Goal: Task Accomplishment & Management: Manage account settings

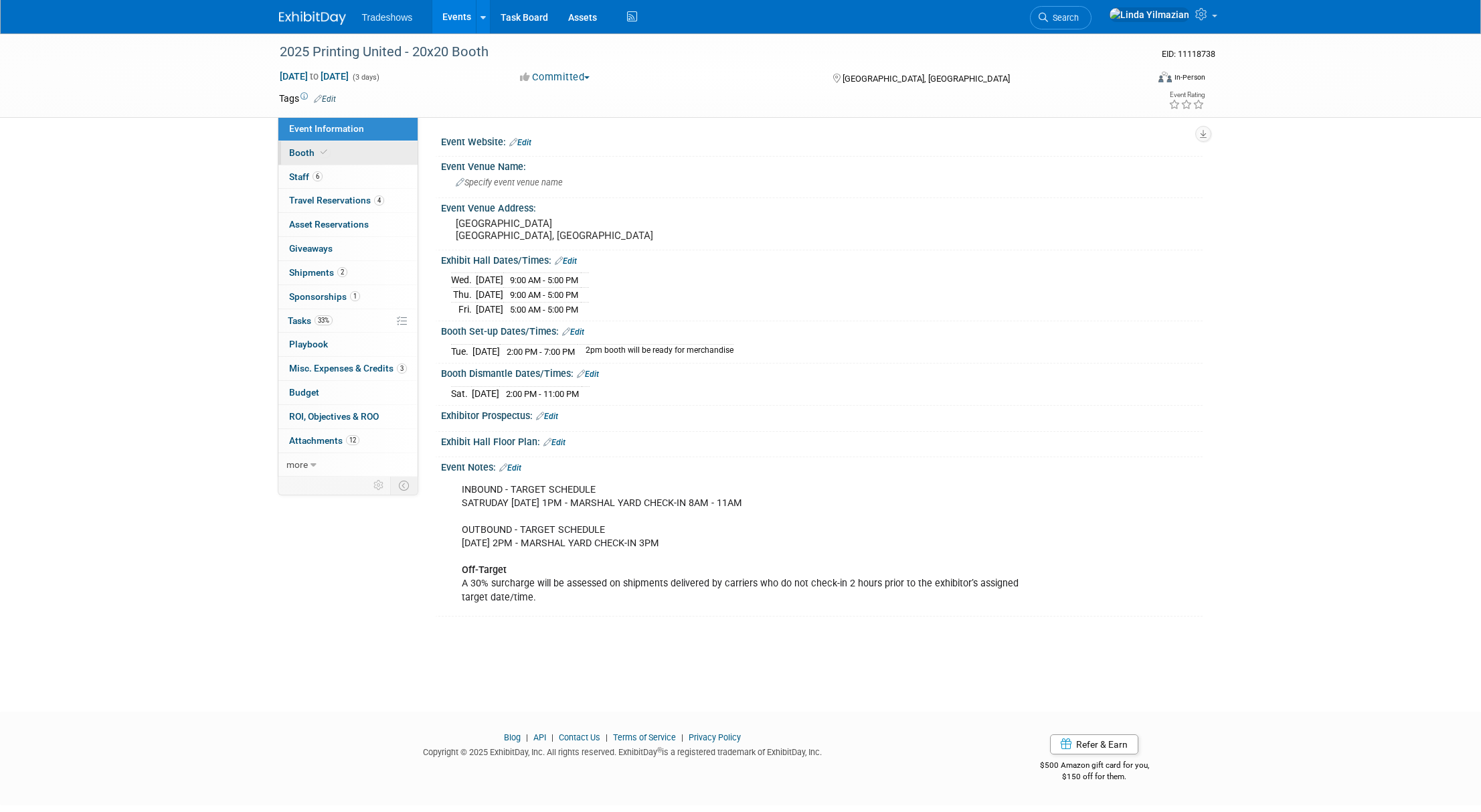
click at [297, 153] on span "Booth" at bounding box center [309, 152] width 41 height 11
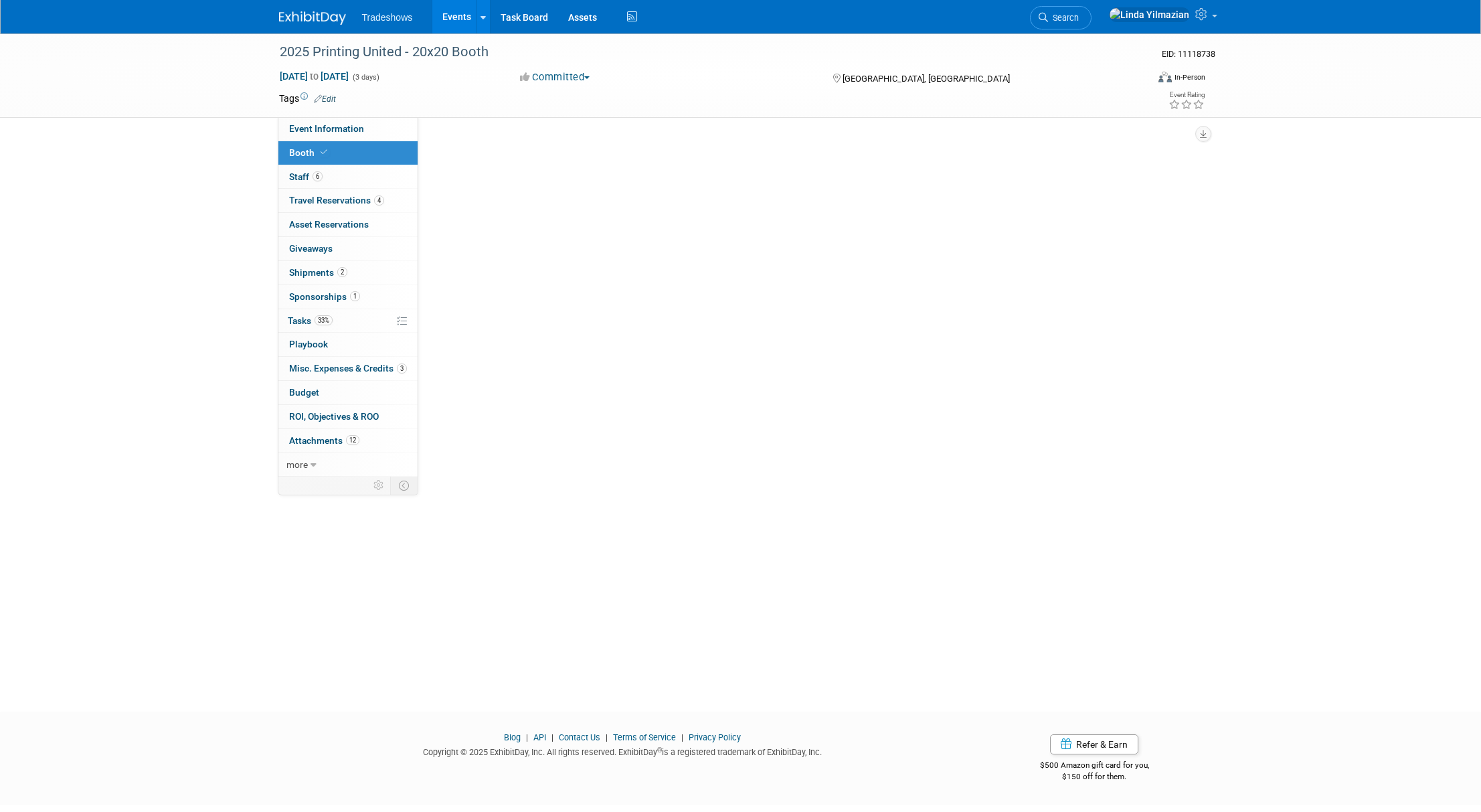
click at [297, 153] on span "Booth" at bounding box center [309, 152] width 41 height 11
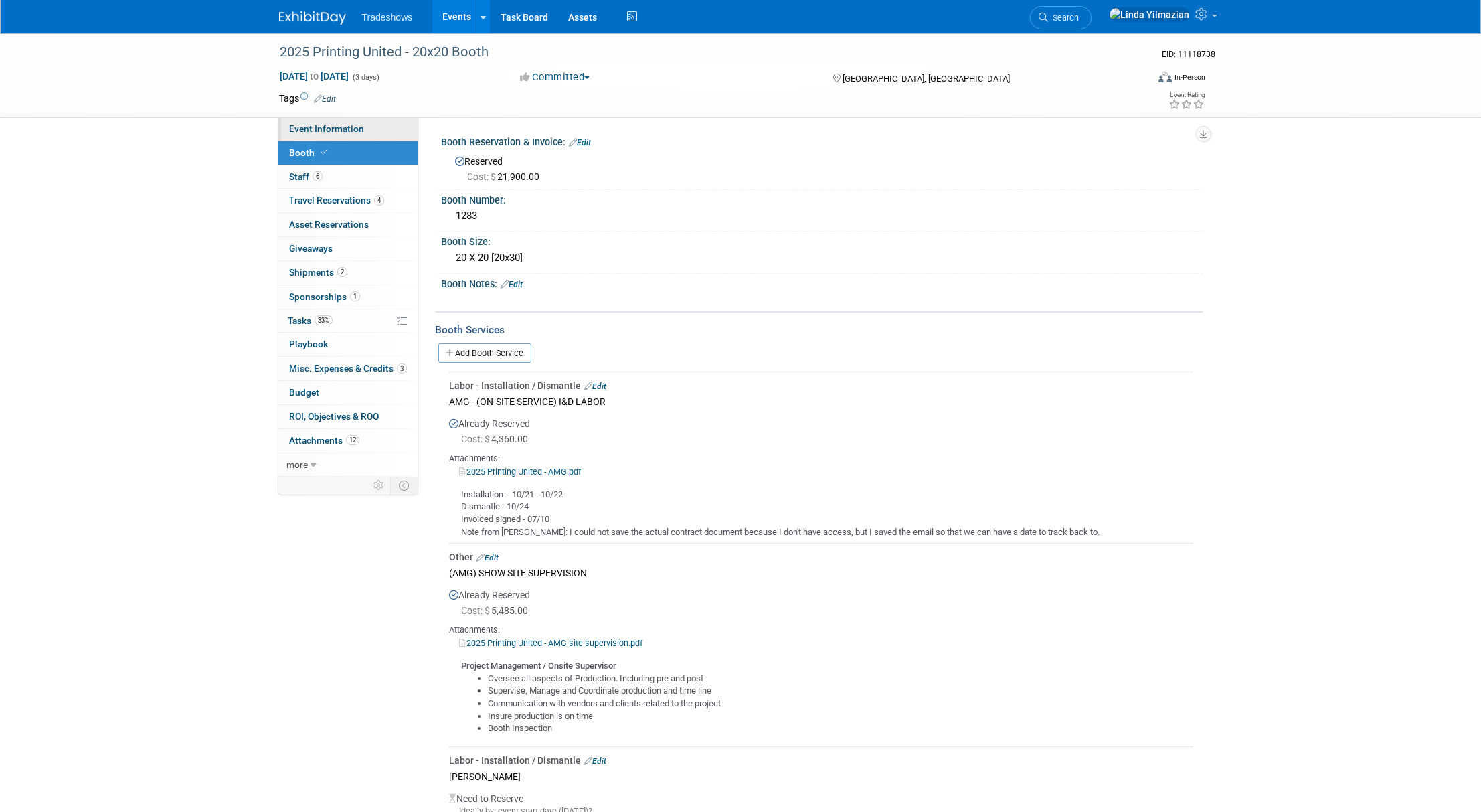
click at [316, 125] on span "Event Information" at bounding box center [327, 129] width 75 height 11
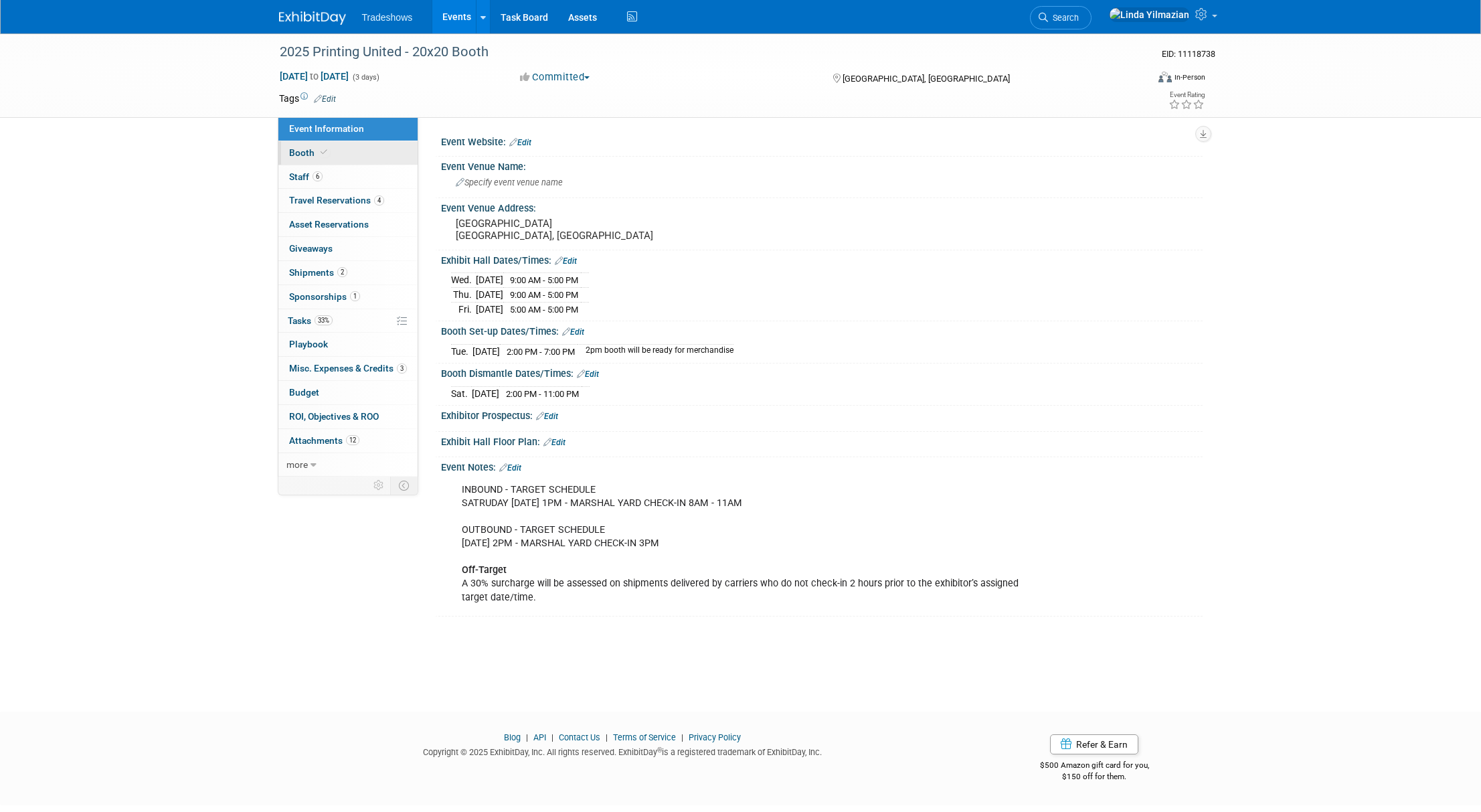
click at [299, 154] on span "Booth" at bounding box center [309, 152] width 41 height 11
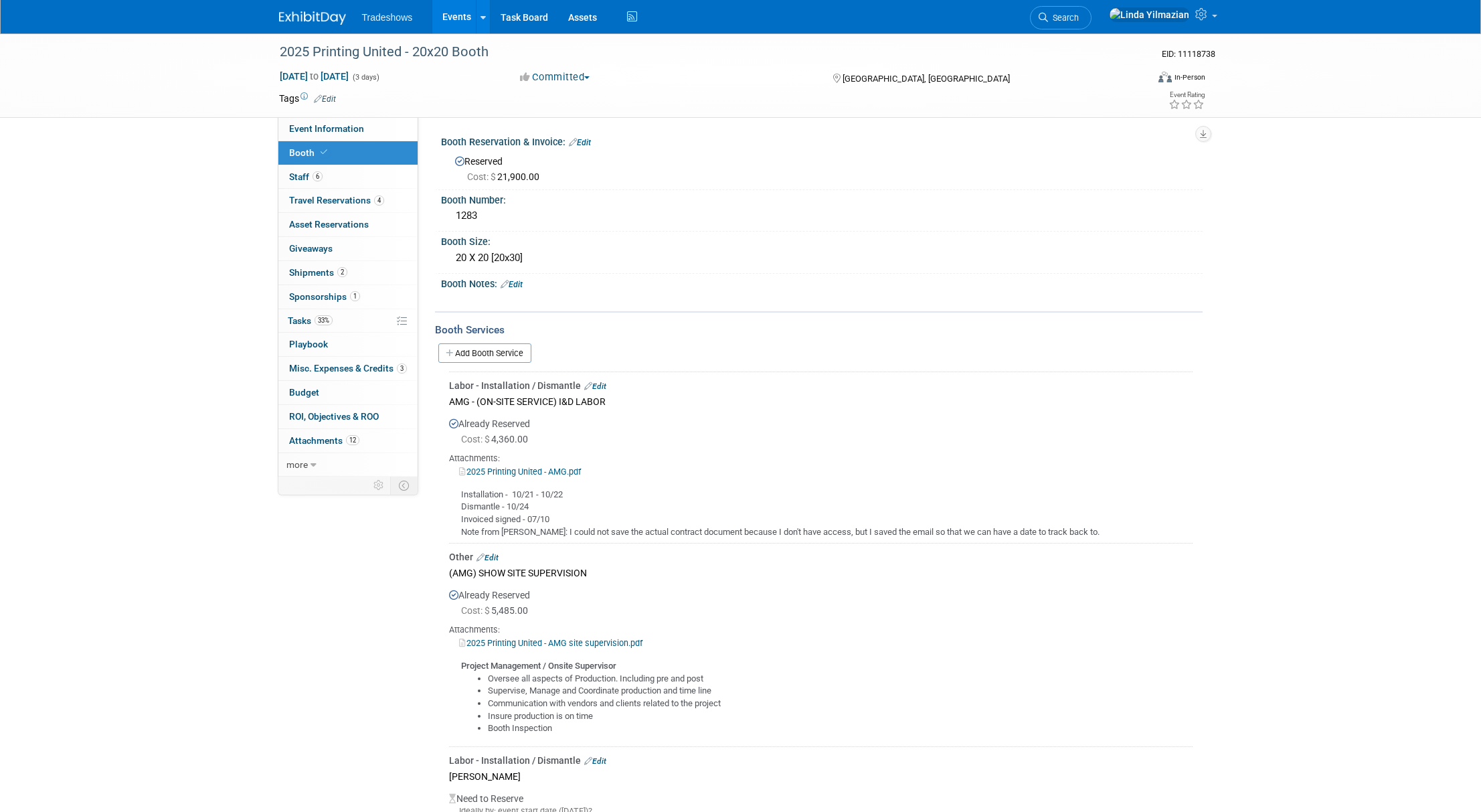
click at [521, 285] on link "Edit" at bounding box center [511, 285] width 22 height 9
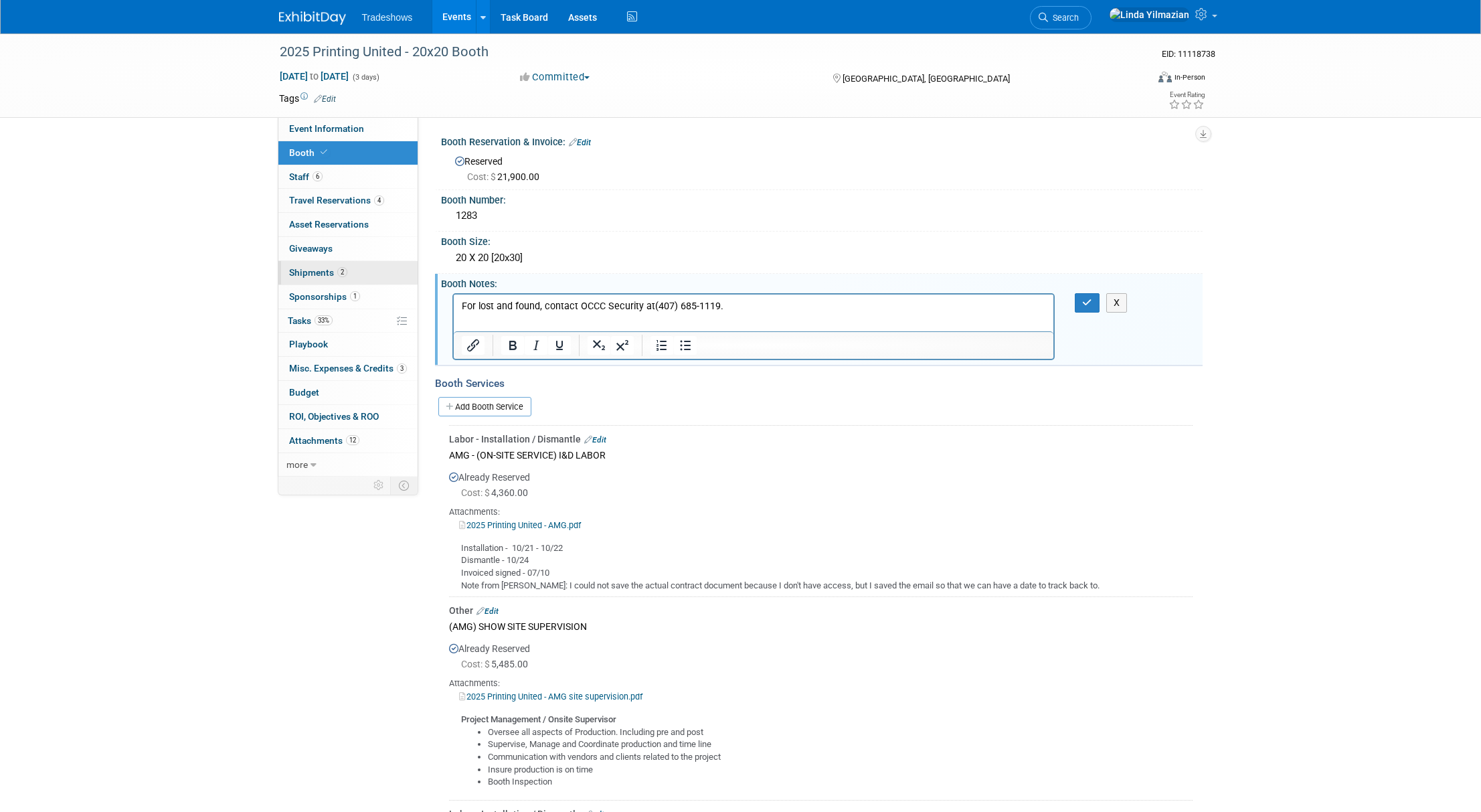
click at [314, 270] on span "Shipments 2" at bounding box center [318, 272] width 58 height 11
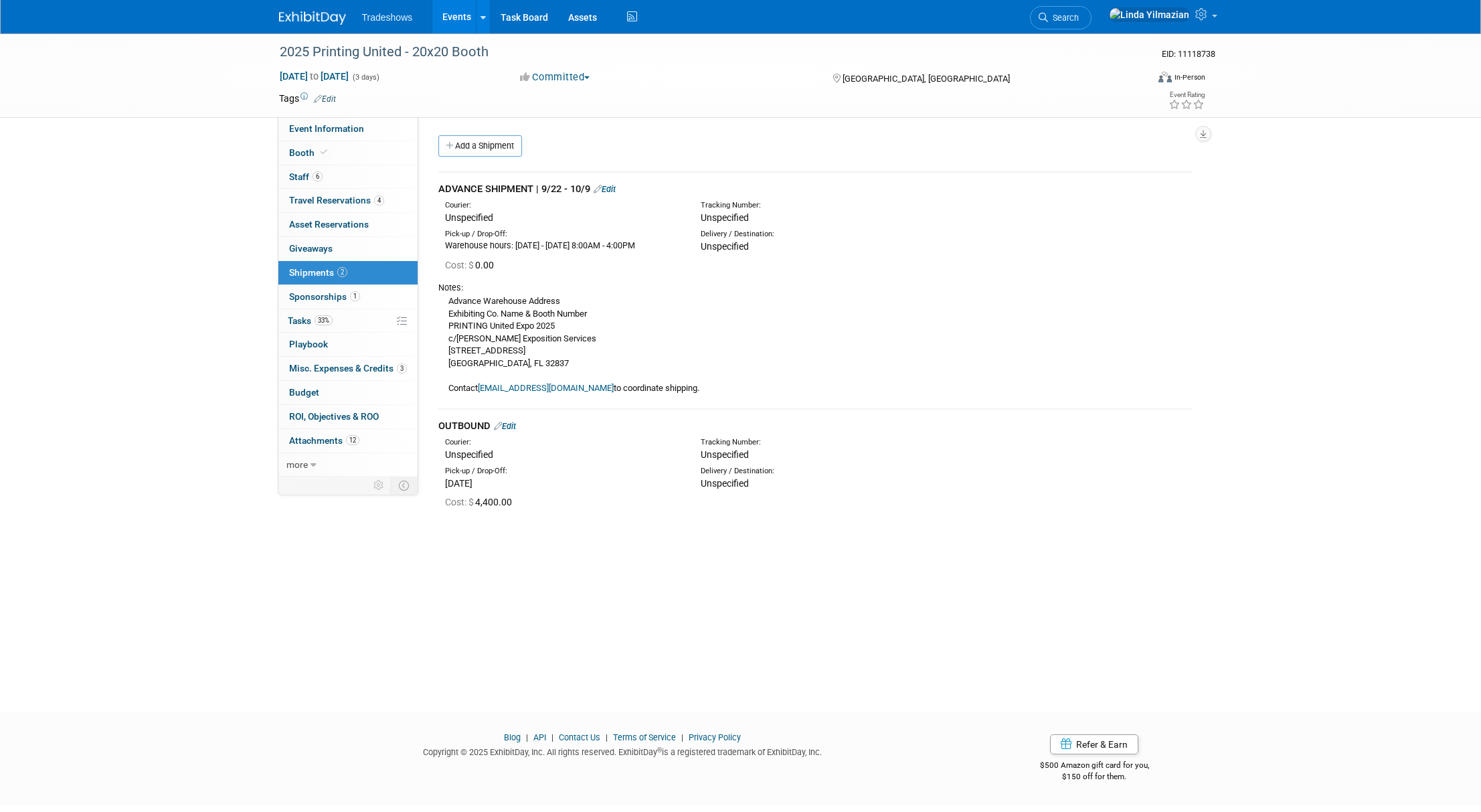
click at [613, 189] on link "Edit" at bounding box center [605, 189] width 22 height 10
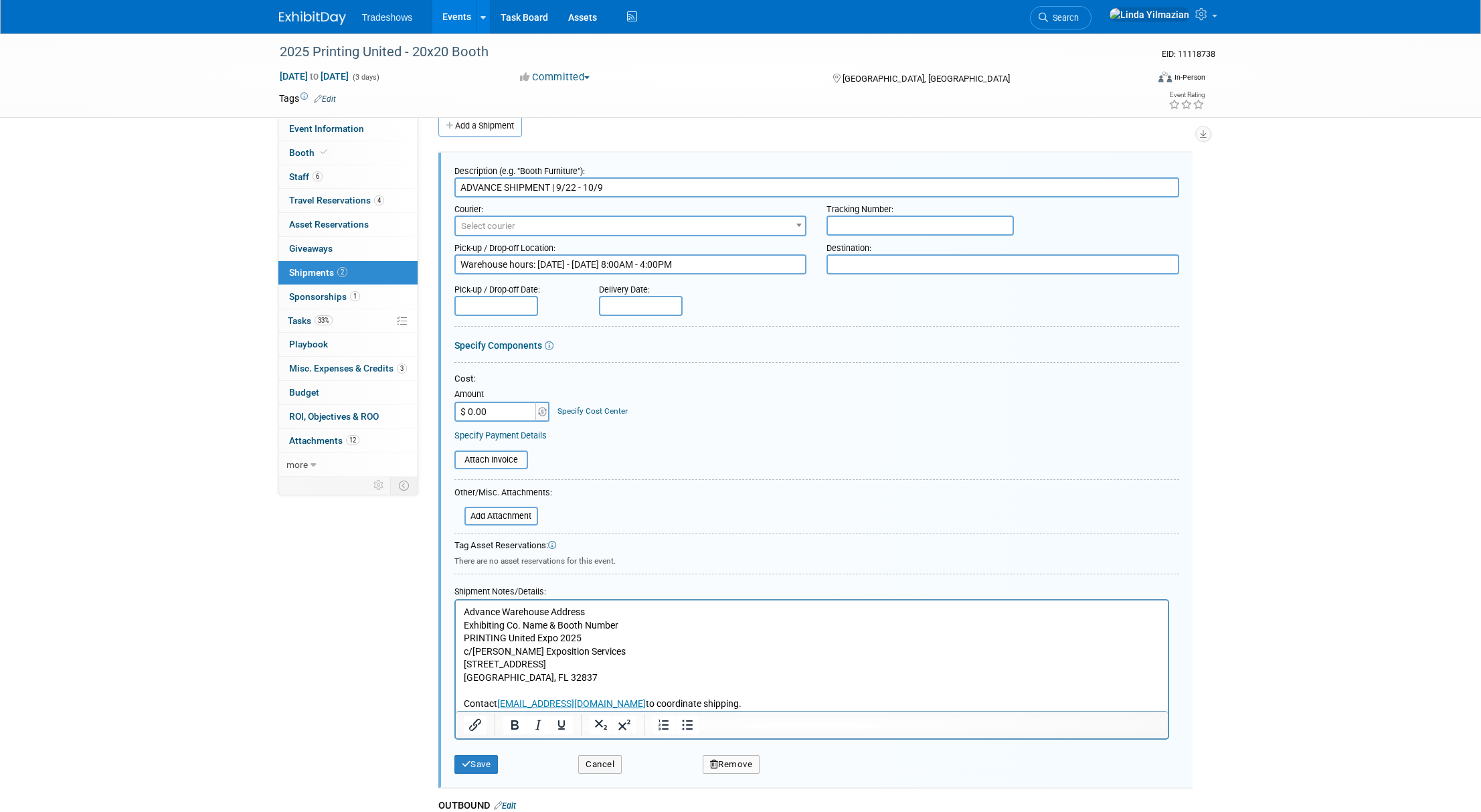
click at [719, 703] on p "Advance Warehouse Address Exhibiting Co. Name & Booth Number PRINTING United Ex…" at bounding box center [811, 658] width 697 height 105
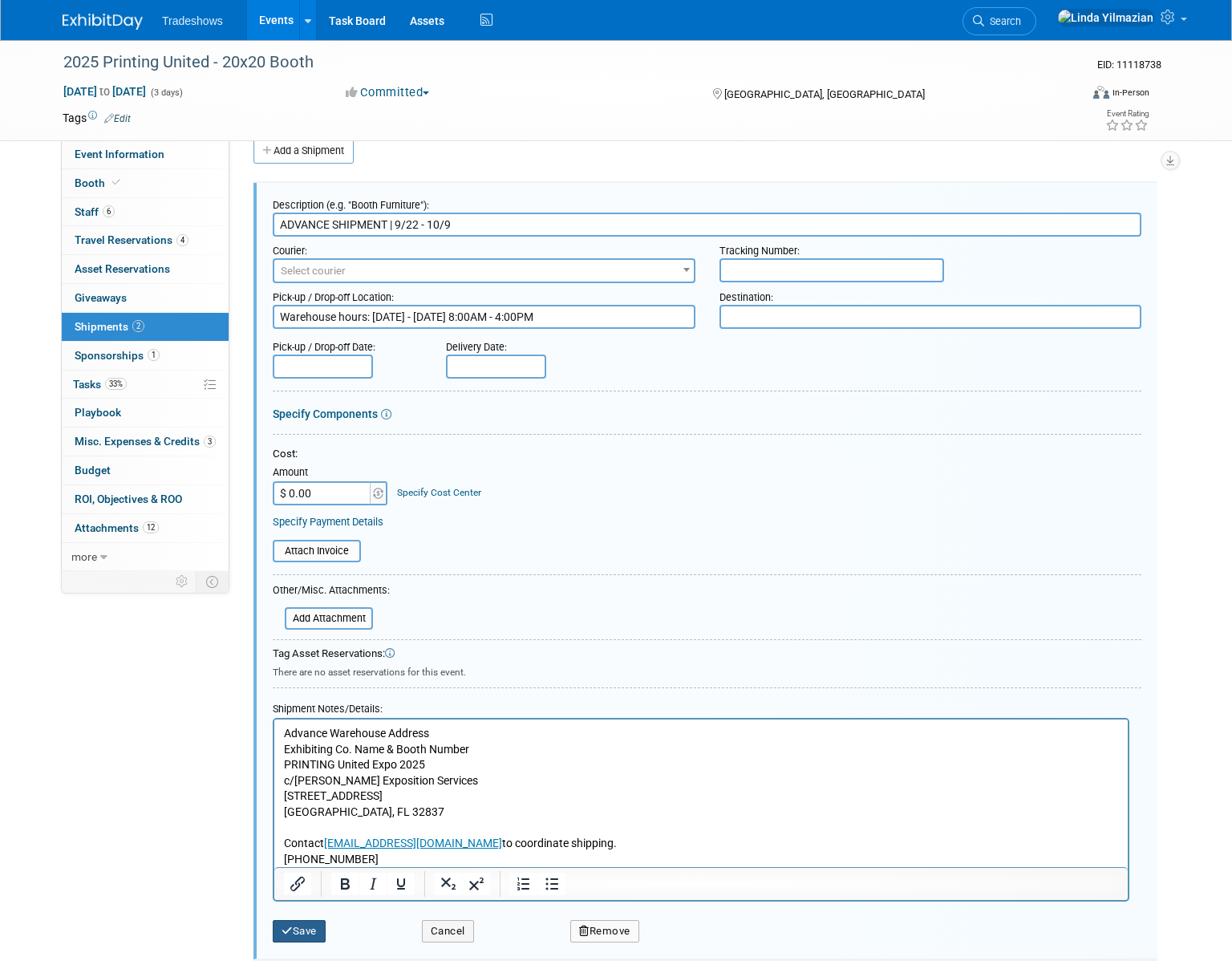
click at [302, 940] on button "Save" at bounding box center [299, 931] width 53 height 23
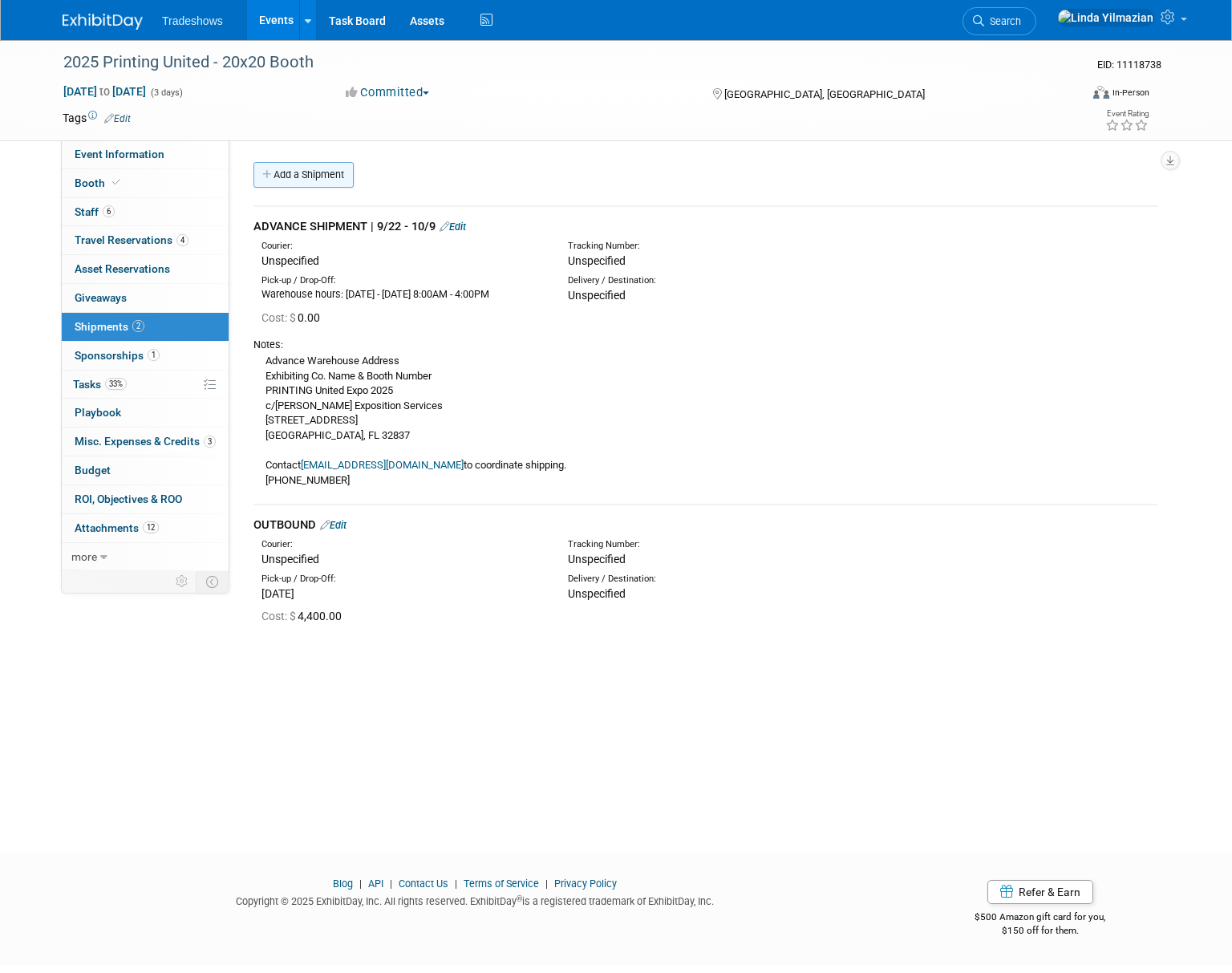
click at [287, 177] on link "Add a Shipment" at bounding box center [303, 174] width 101 height 26
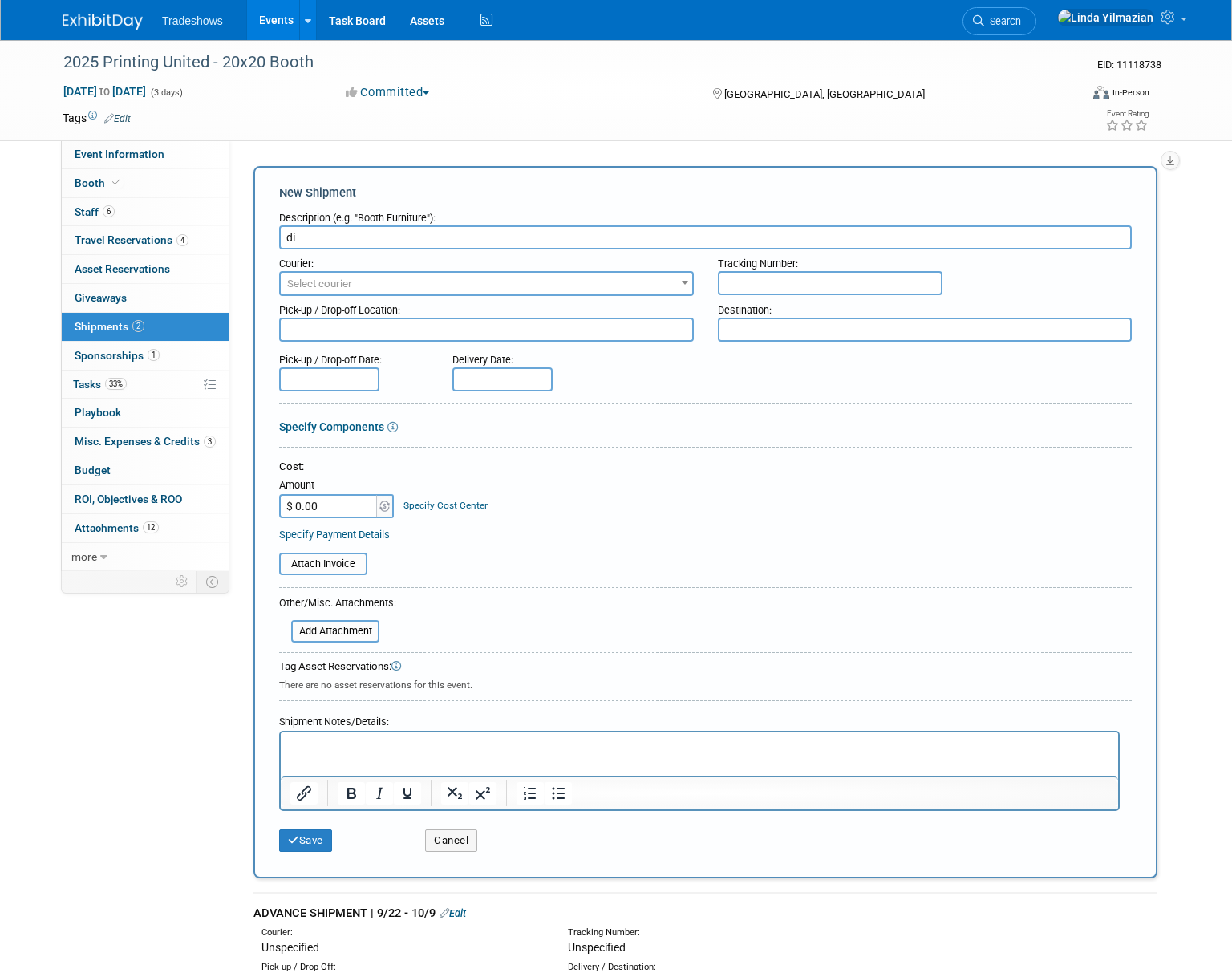
type input "d"
type input "DIRECT TO SHOW"
click at [322, 747] on p "Rich Text Area. Press ALT-0 for help." at bounding box center [700, 747] width 819 height 16
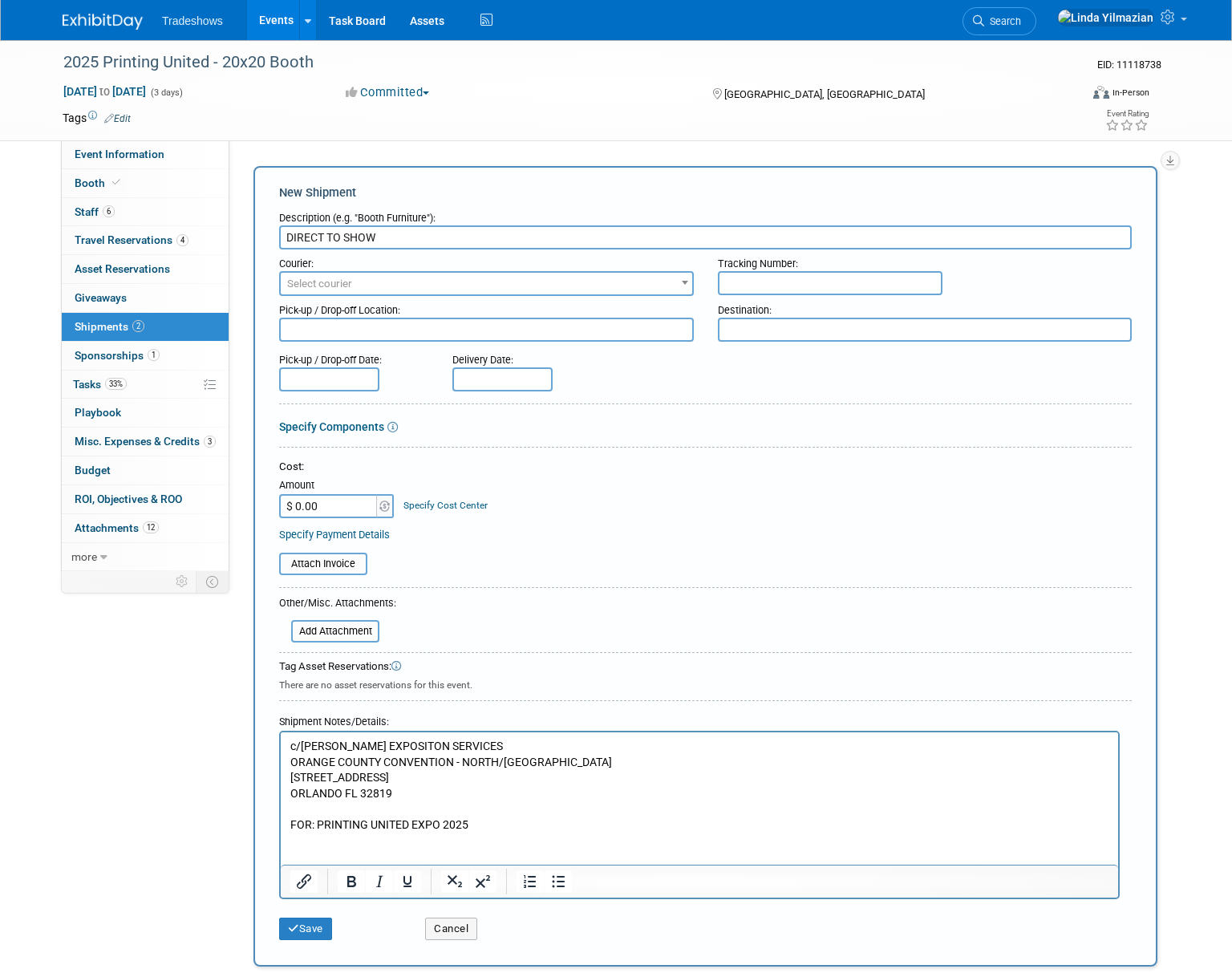
click at [437, 240] on input "DIRECT TO SHOW" at bounding box center [705, 237] width 852 height 24
drag, startPoint x: 385, startPoint y: 239, endPoint x: 393, endPoint y: 241, distance: 8.2
click at [385, 239] on input "DIRECT TO SHOW - 404-720-8600" at bounding box center [705, 237] width 852 height 24
type input "DIRECT TO SHOW [404-720-8600]"
click at [85, 182] on span "Booth" at bounding box center [99, 183] width 49 height 13
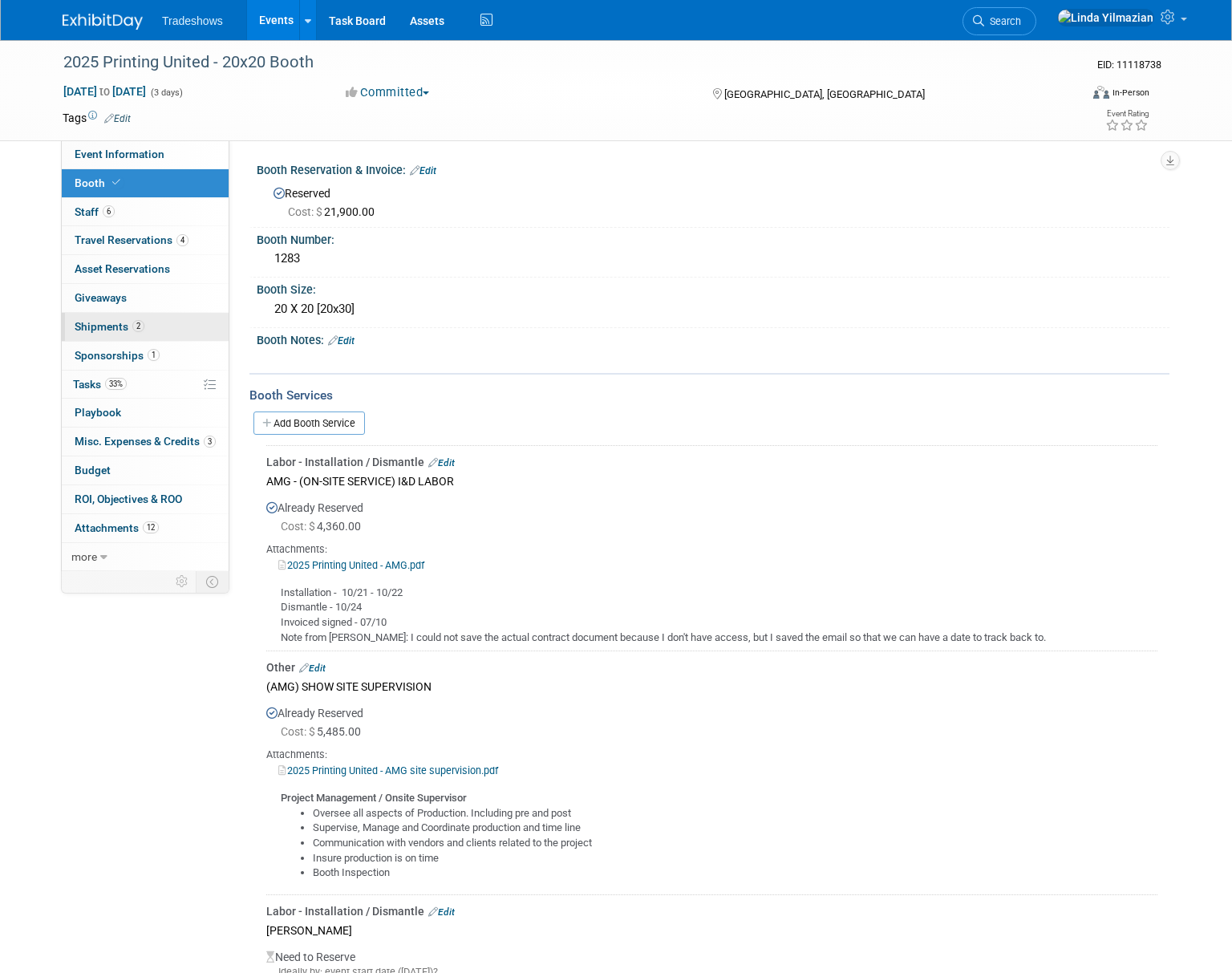
click at [111, 332] on span "Shipments 2" at bounding box center [109, 326] width 70 height 13
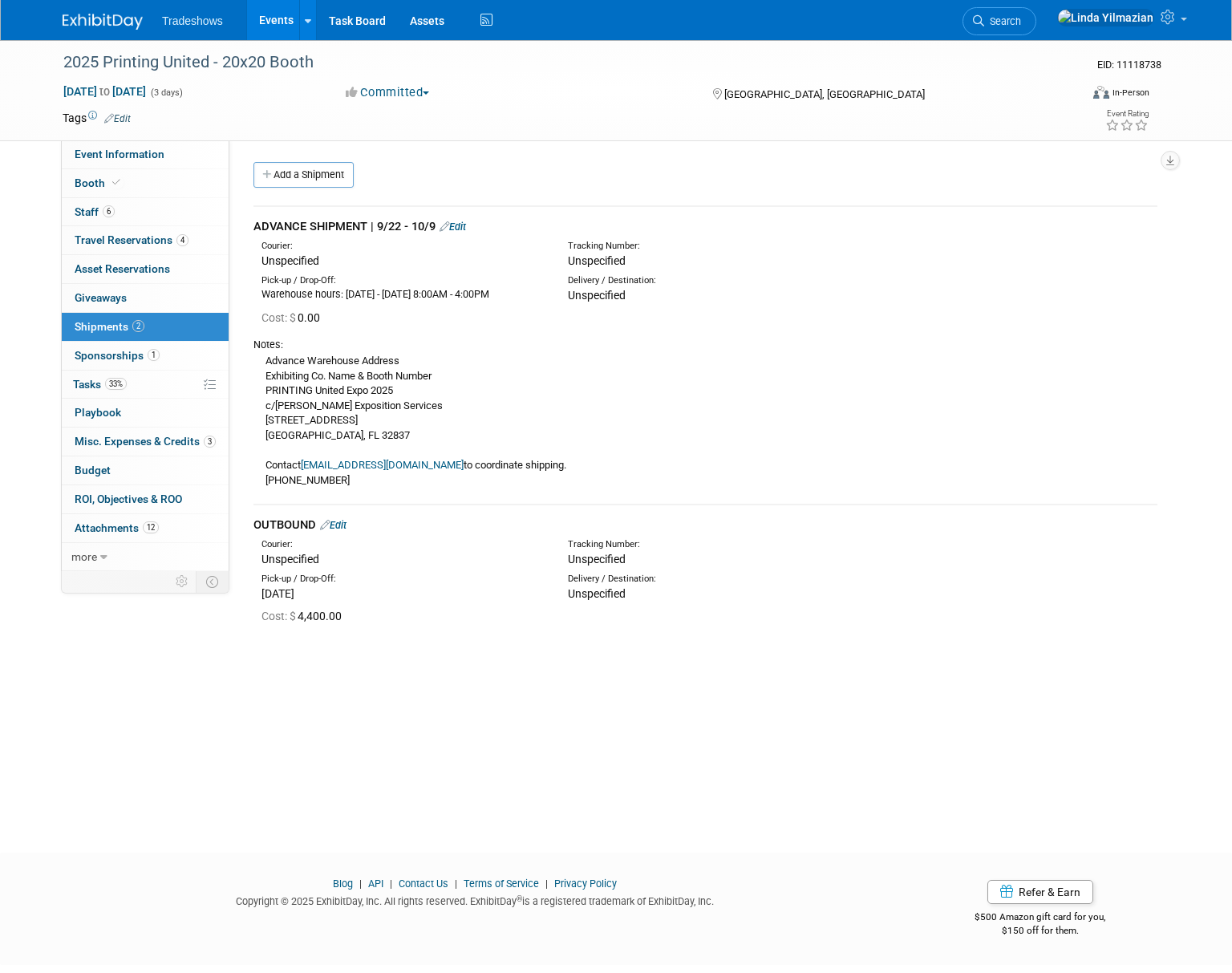
click at [458, 228] on link "Edit" at bounding box center [453, 226] width 27 height 12
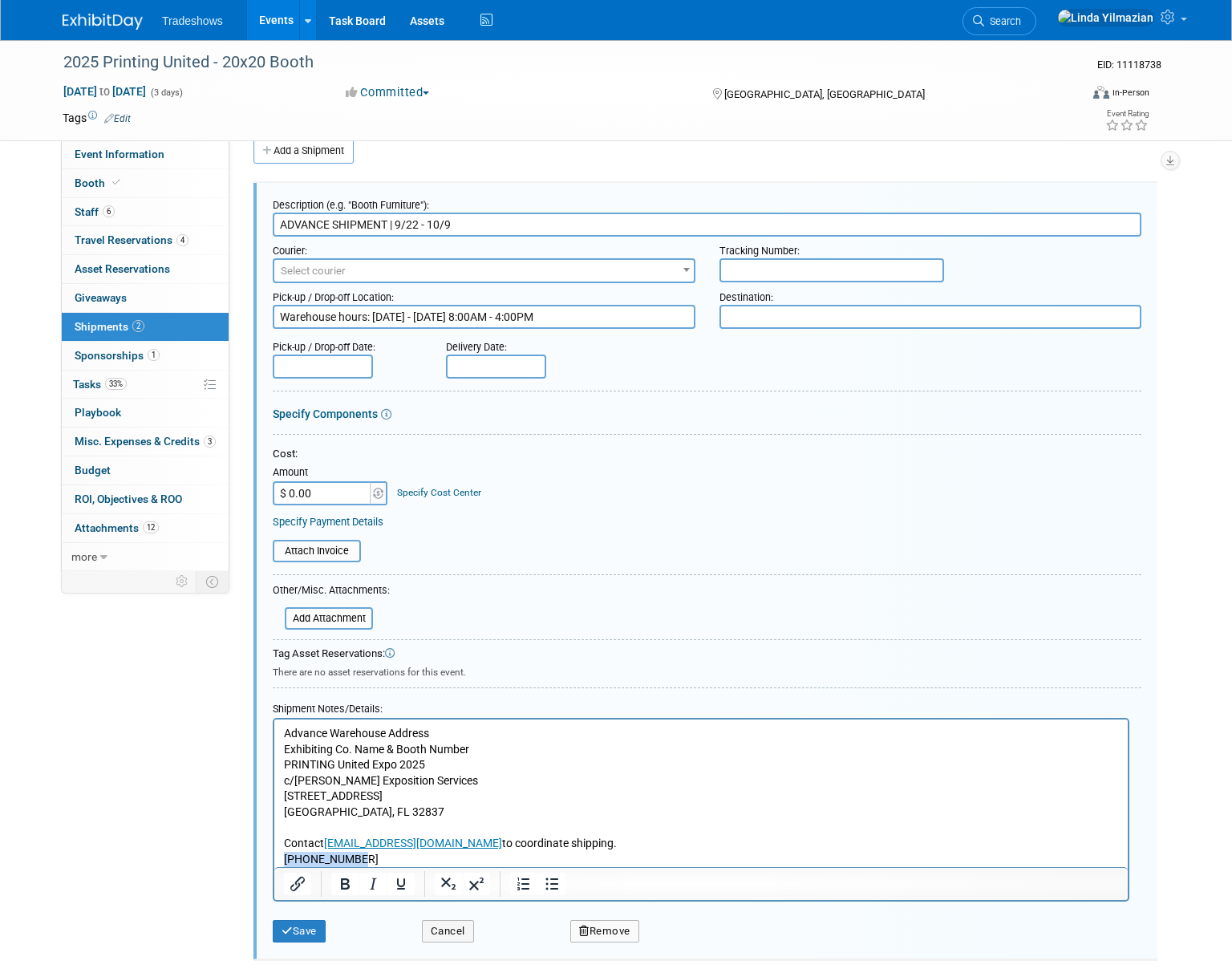
drag, startPoint x: 355, startPoint y: 862, endPoint x: 284, endPoint y: 860, distance: 71.0
click at [284, 860] on p "Advance Warehouse Address Exhibiting Co. Name & Booth Number PRINTING United Ex…" at bounding box center [701, 797] width 835 height 142
click at [301, 934] on button "Save" at bounding box center [299, 931] width 53 height 23
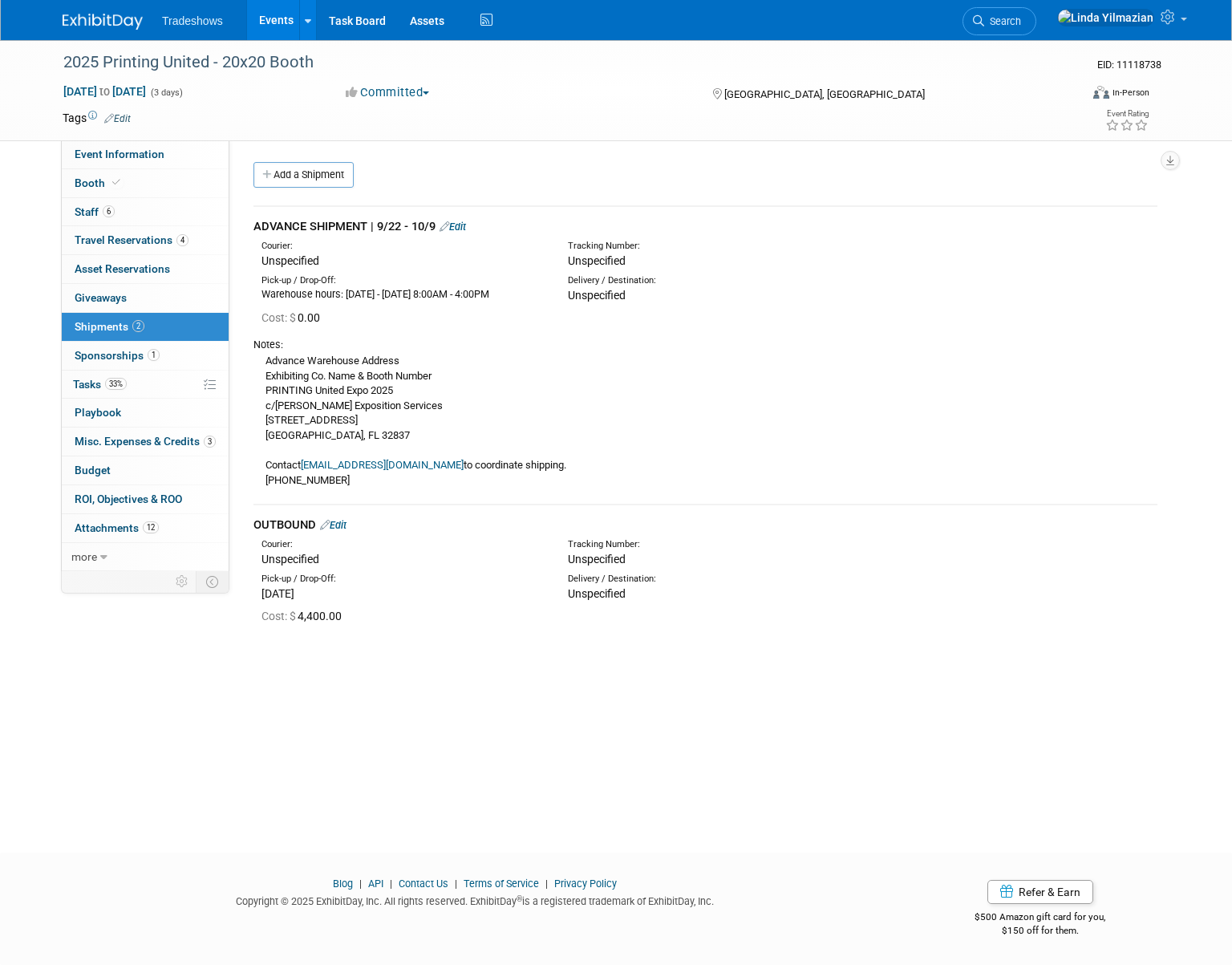
click at [267, 18] on link "Events" at bounding box center [276, 20] width 59 height 40
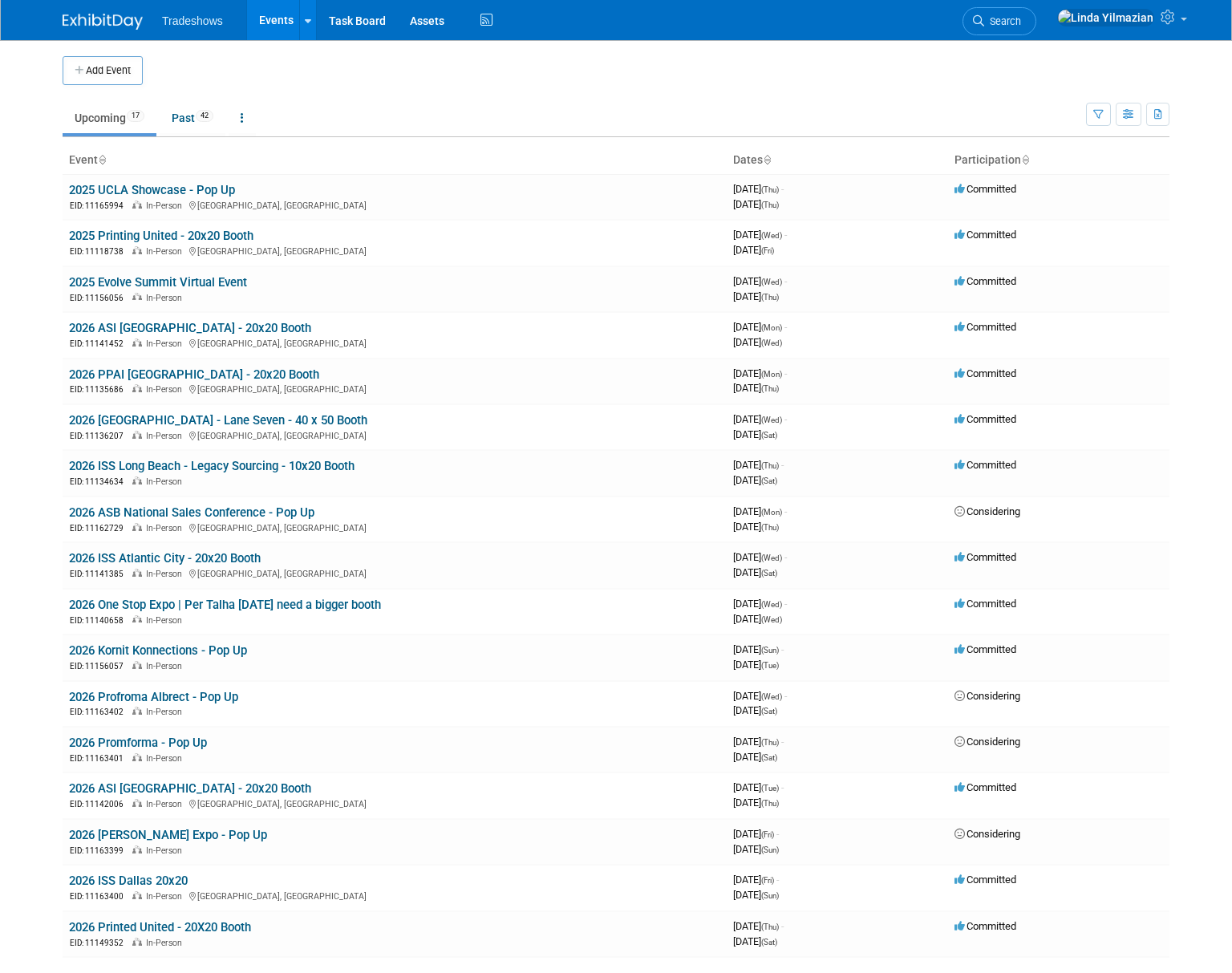
click at [106, 119] on link "Upcoming 17" at bounding box center [109, 118] width 94 height 31
click at [164, 420] on link "2026 [GEOGRAPHIC_DATA] - Lane Seven - 40 x 50 Booth" at bounding box center [218, 421] width 298 height 14
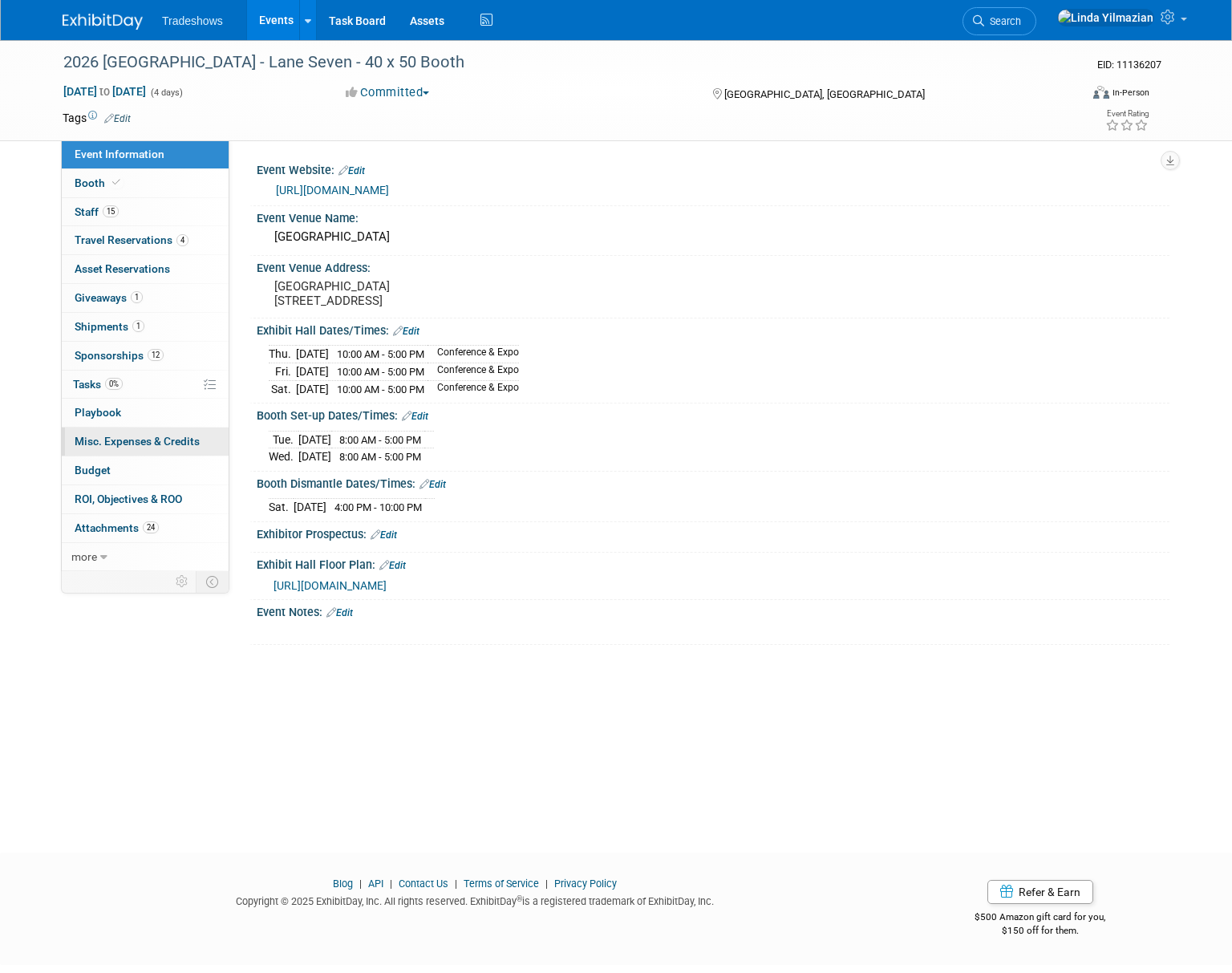
click at [104, 439] on span "Misc. Expenses & Credits 0" at bounding box center [138, 441] width 125 height 13
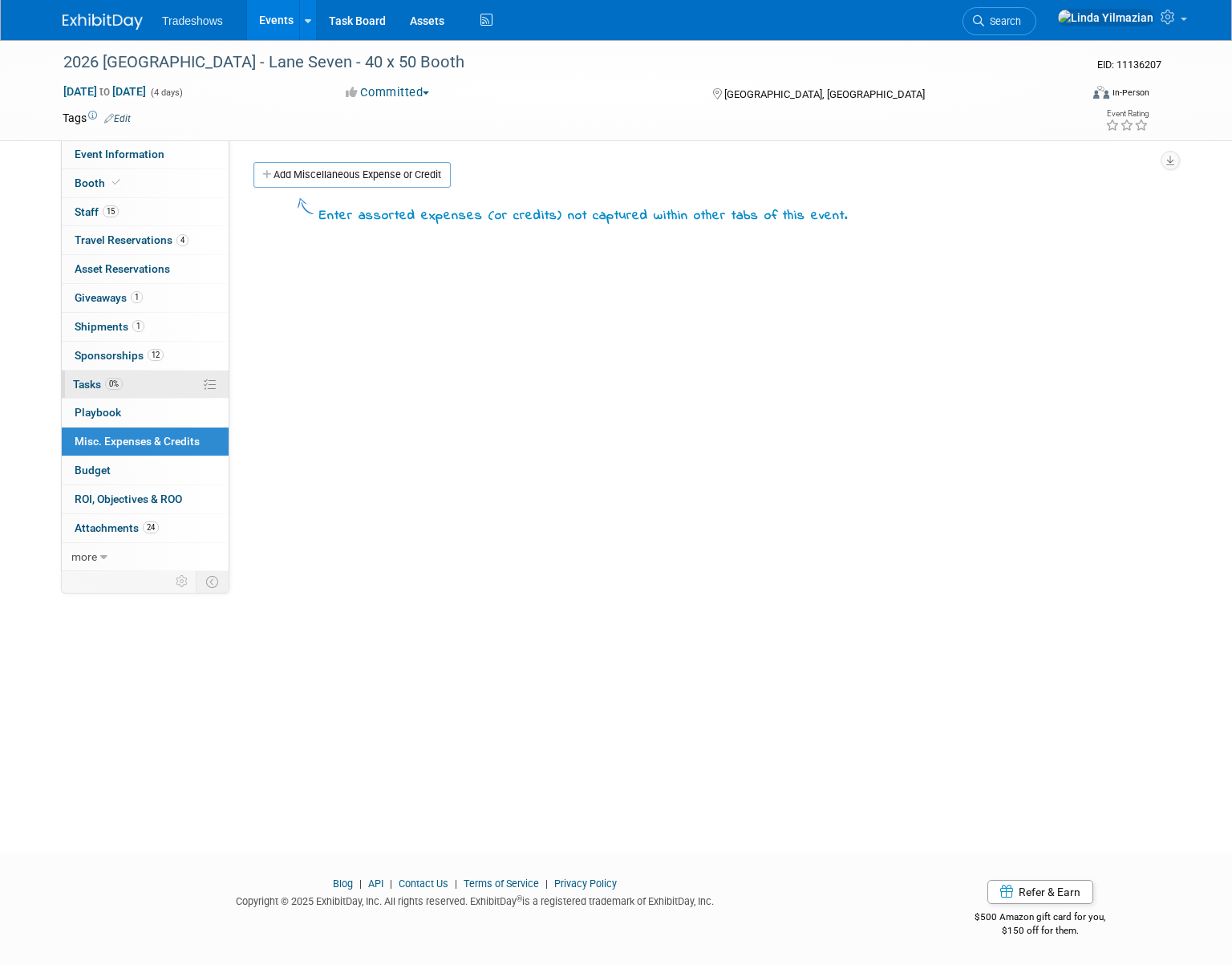
click at [93, 378] on span "Tasks 0%" at bounding box center [98, 384] width 50 height 13
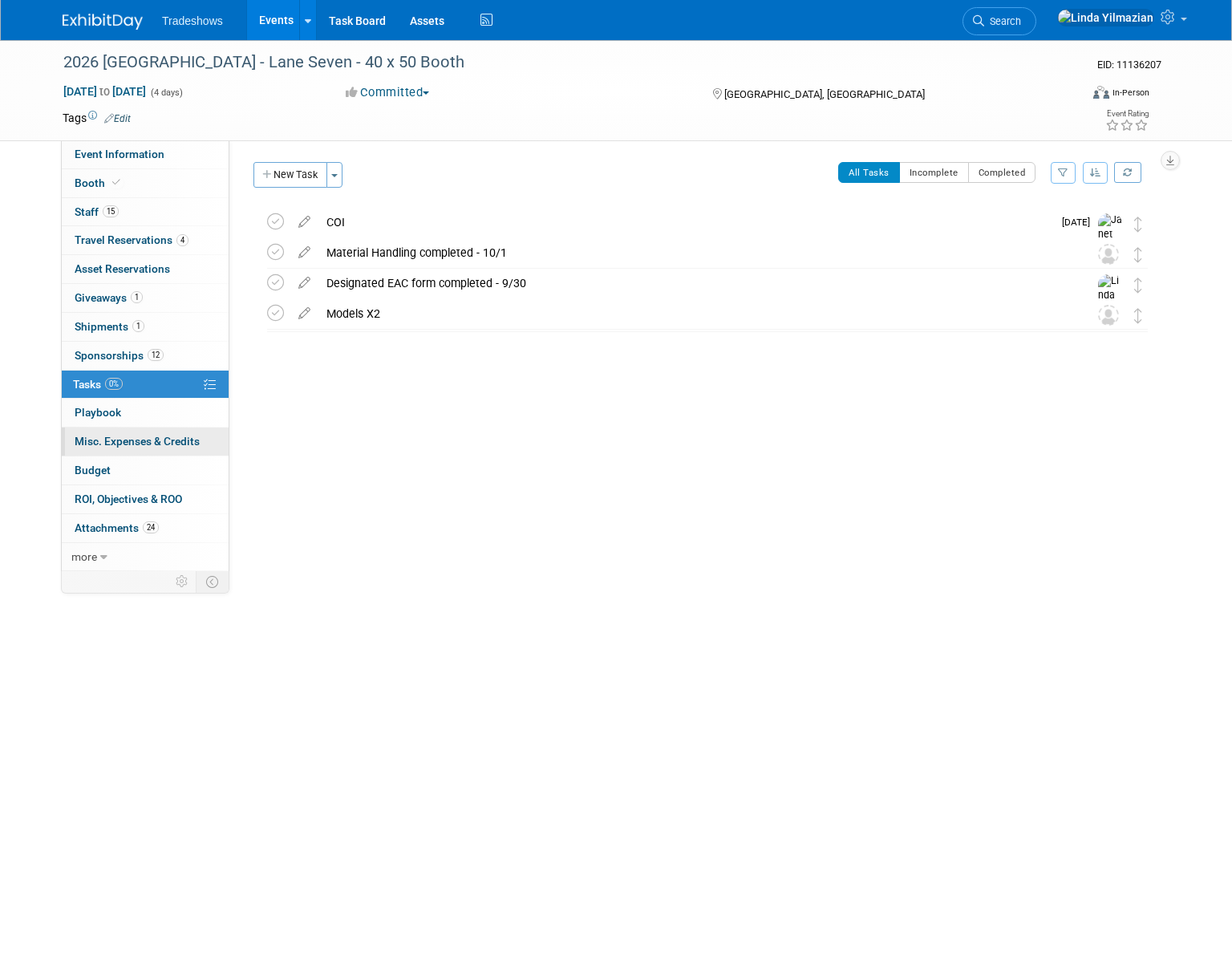
click at [124, 437] on span "Misc. Expenses & Credits 0" at bounding box center [138, 441] width 125 height 13
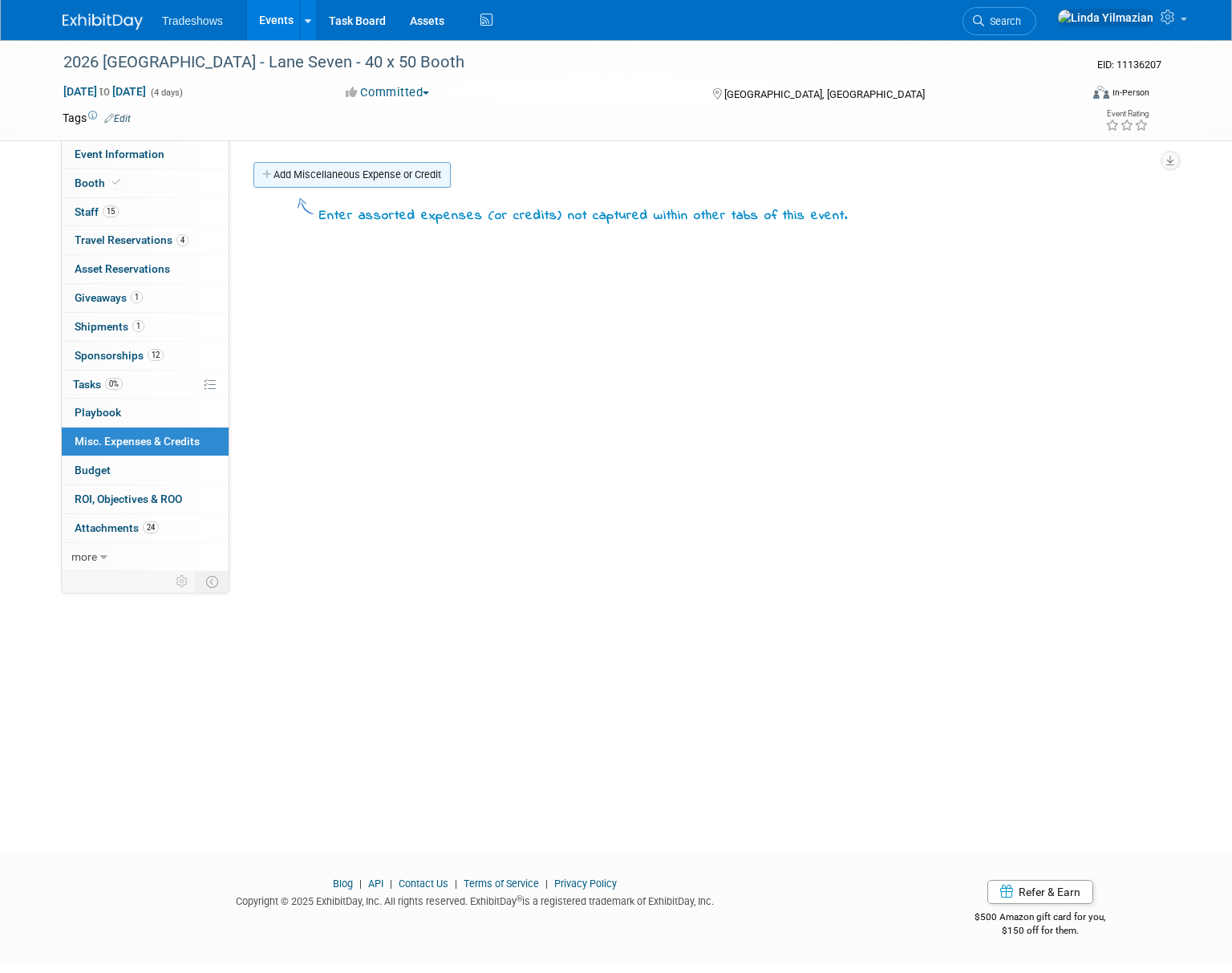
click at [326, 170] on link "Add Miscellaneous Expense or Credit" at bounding box center [351, 174] width 197 height 26
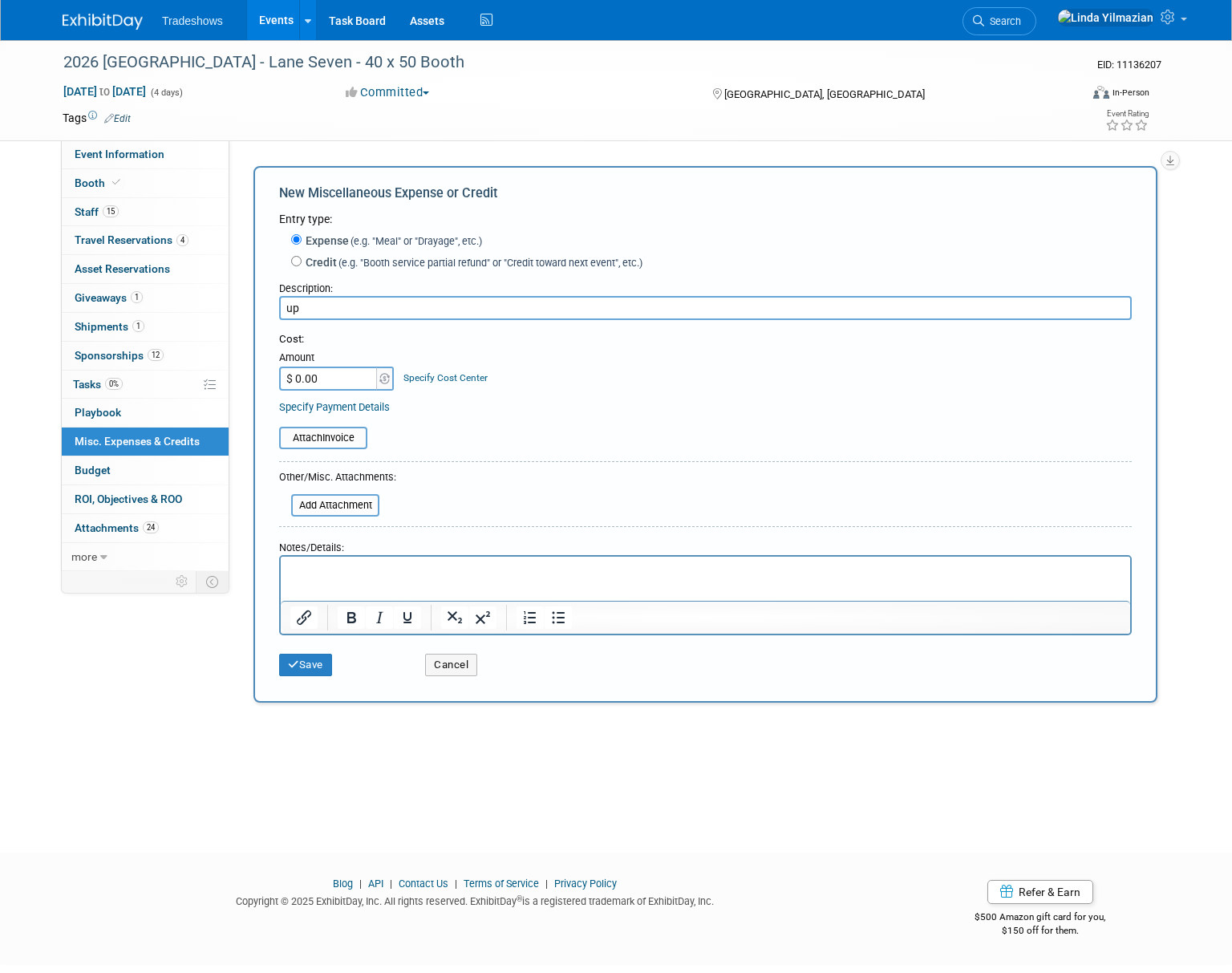
type input "u"
type input "Graphic update"
click at [313, 568] on p "Rich Text Area. Press ALT-0 for help." at bounding box center [705, 571] width 831 height 16
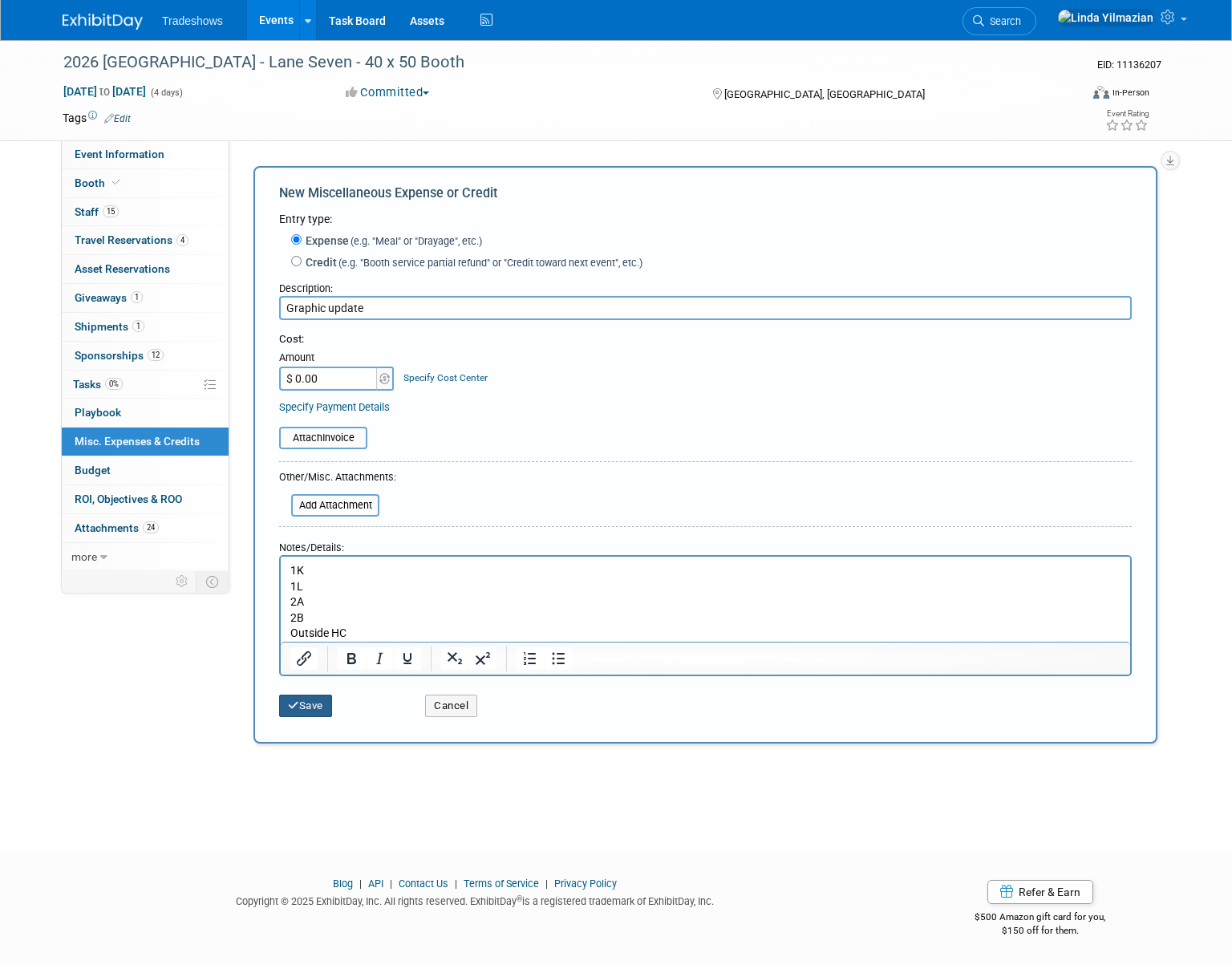
click at [302, 703] on button "Save" at bounding box center [306, 706] width 53 height 23
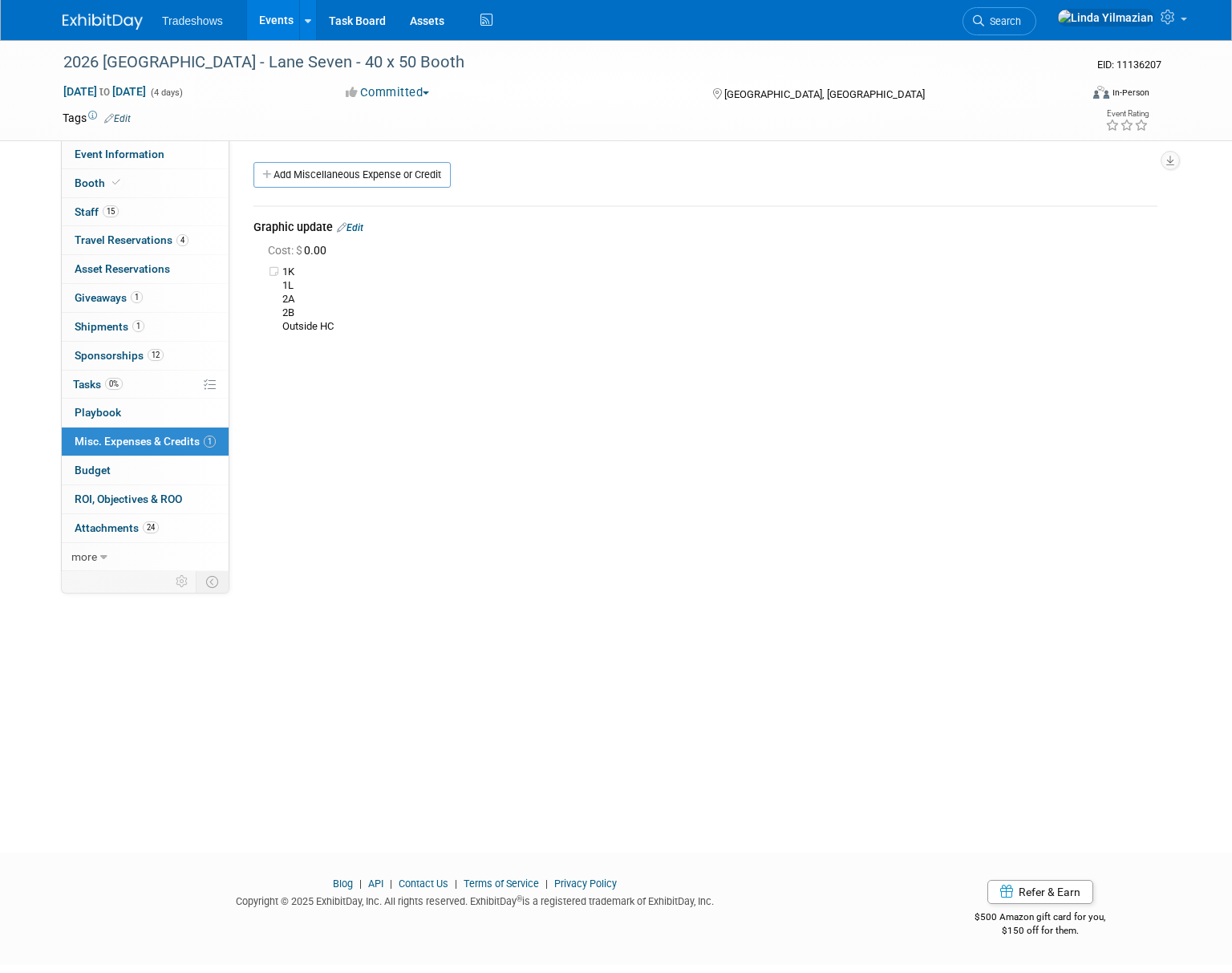
click at [269, 21] on link "Events" at bounding box center [276, 20] width 59 height 40
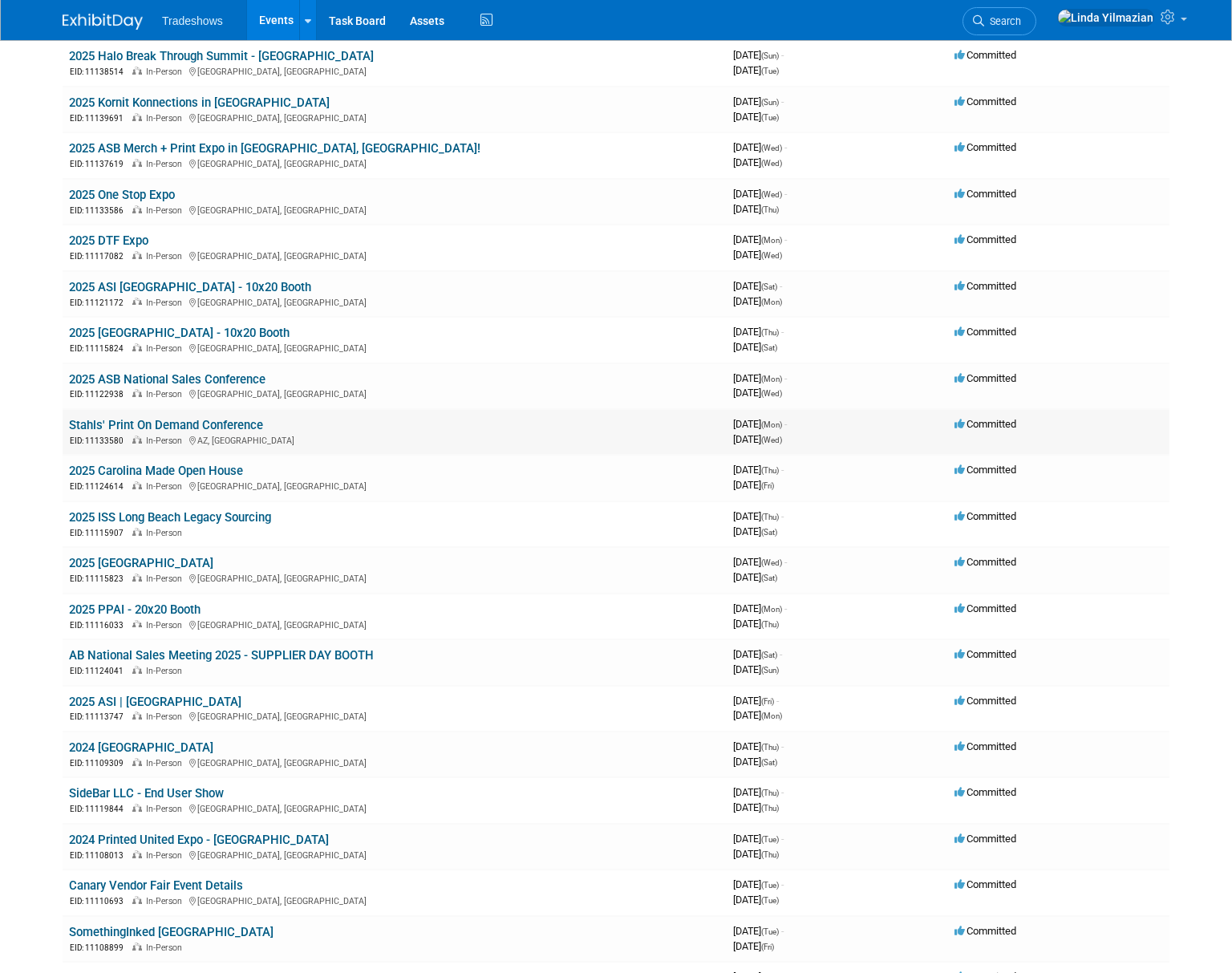
scroll to position [885, 0]
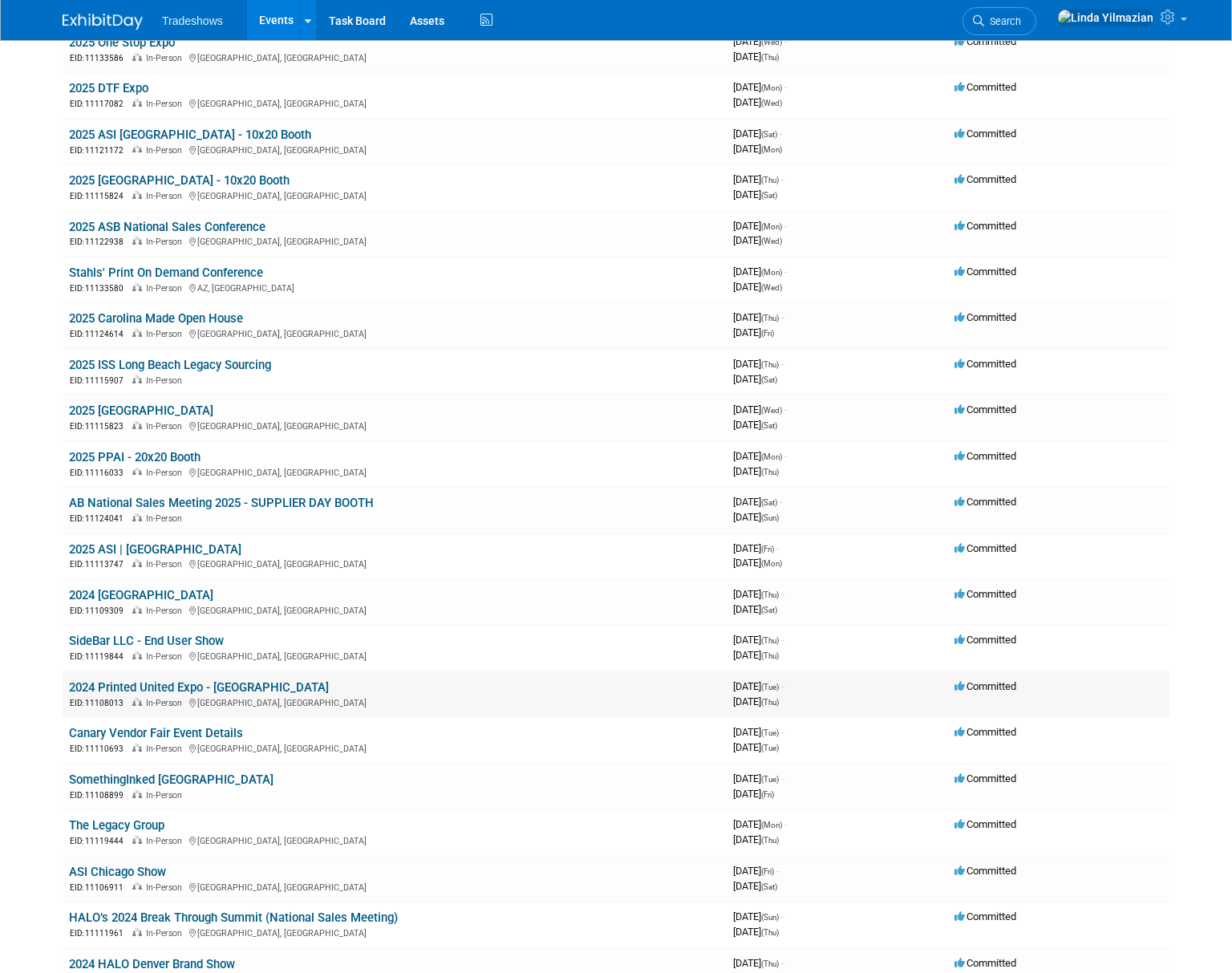
click at [145, 685] on link "2024 Printed United Expo - [GEOGRAPHIC_DATA]" at bounding box center [199, 688] width 260 height 14
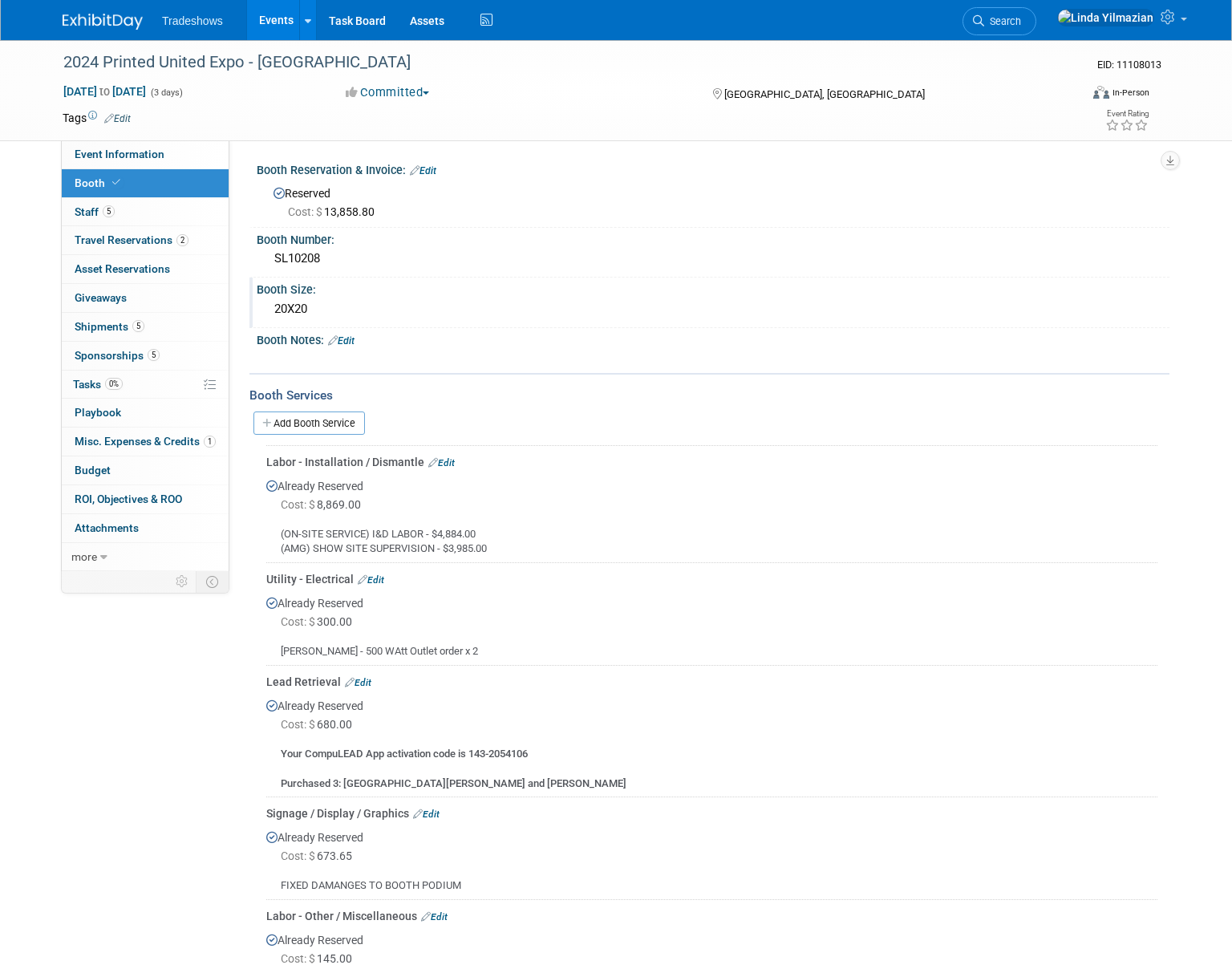
drag, startPoint x: 267, startPoint y: 310, endPoint x: 312, endPoint y: 309, distance: 45.0
click at [312, 309] on div "20X20" at bounding box center [713, 310] width 913 height 27
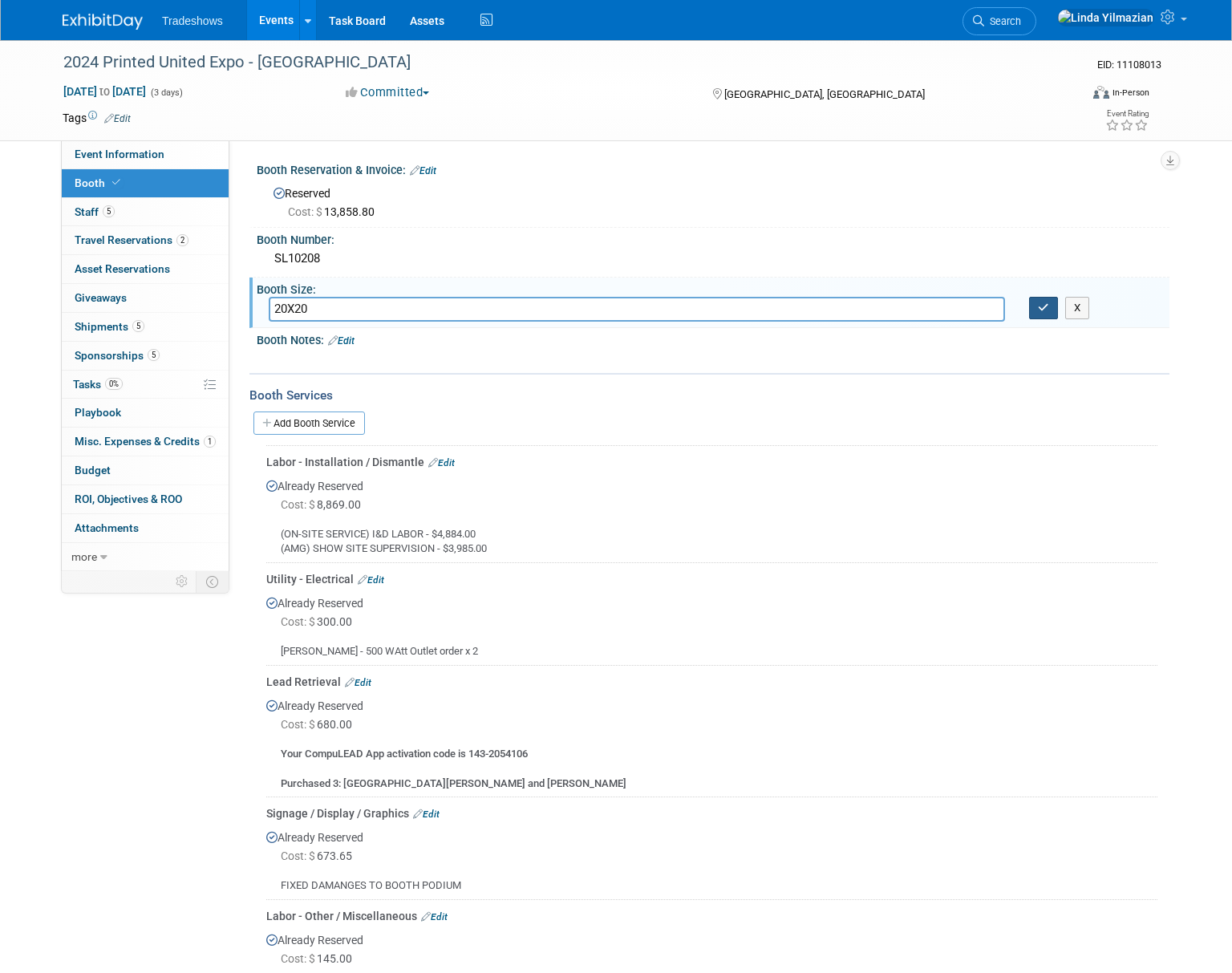
click at [1044, 317] on button "button" at bounding box center [1044, 308] width 29 height 23
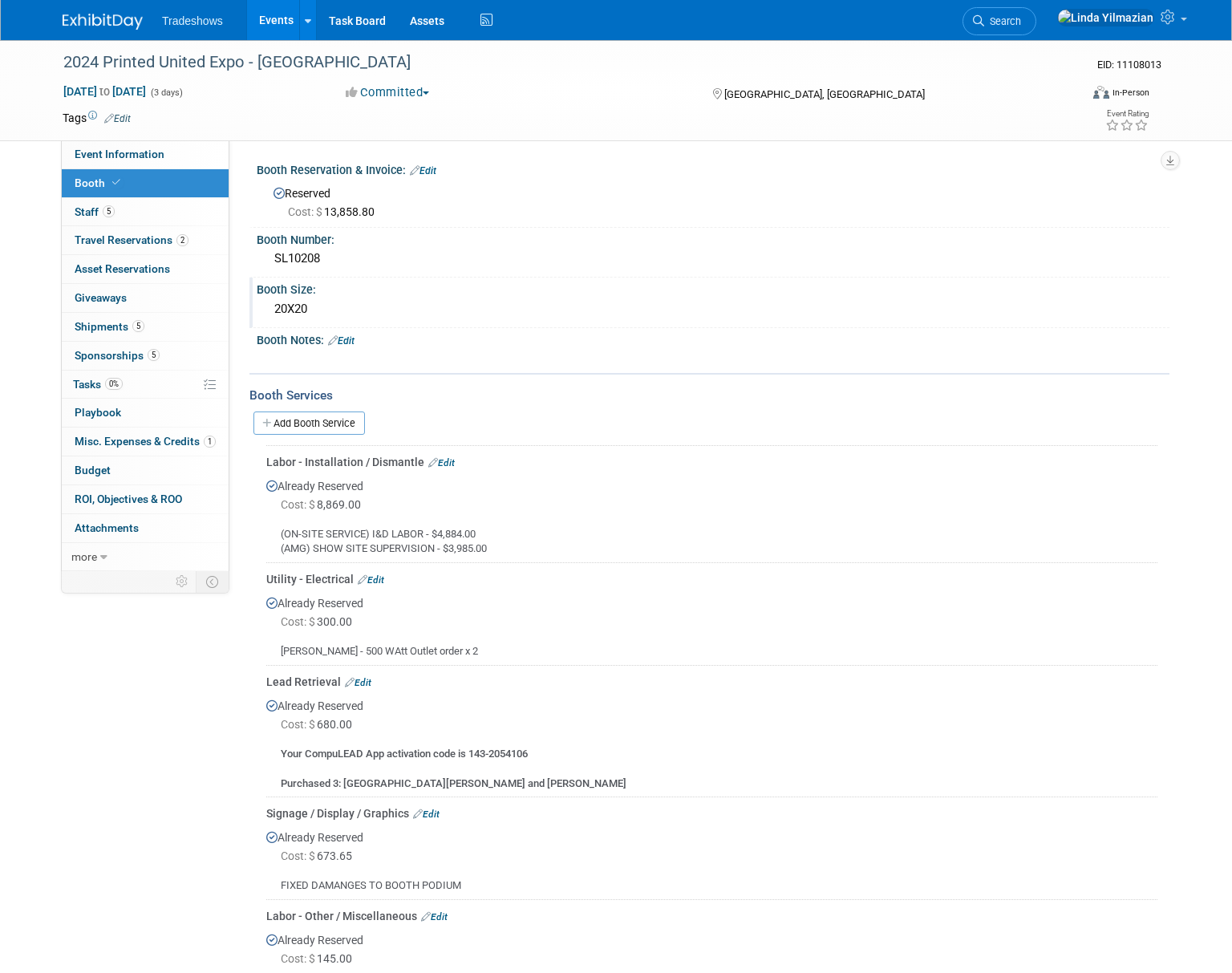
click at [82, 184] on span "Booth" at bounding box center [99, 183] width 49 height 13
click at [290, 419] on link "Add Booth Service" at bounding box center [309, 423] width 112 height 23
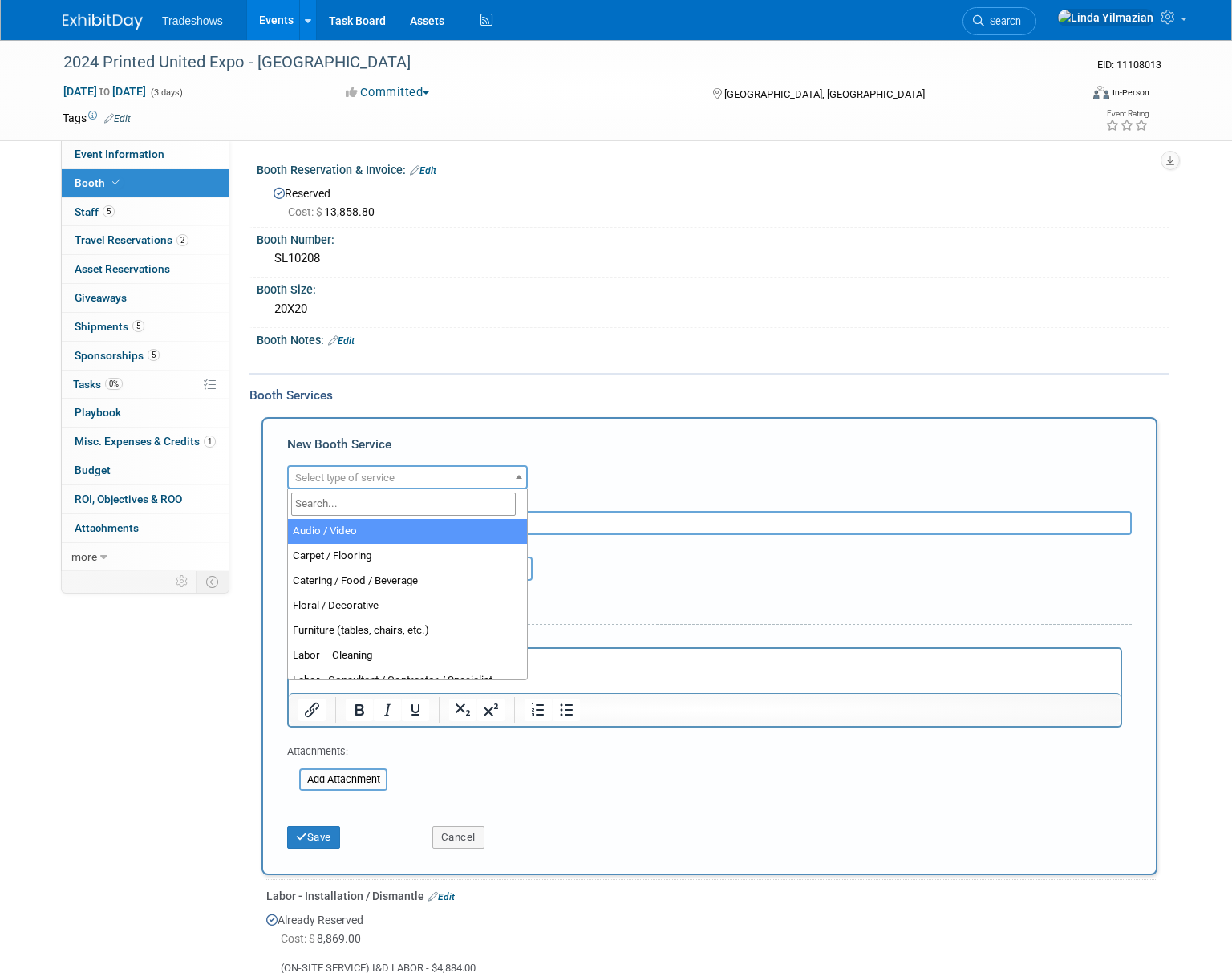
click at [355, 478] on span "Select type of service" at bounding box center [345, 477] width 100 height 12
select select "4"
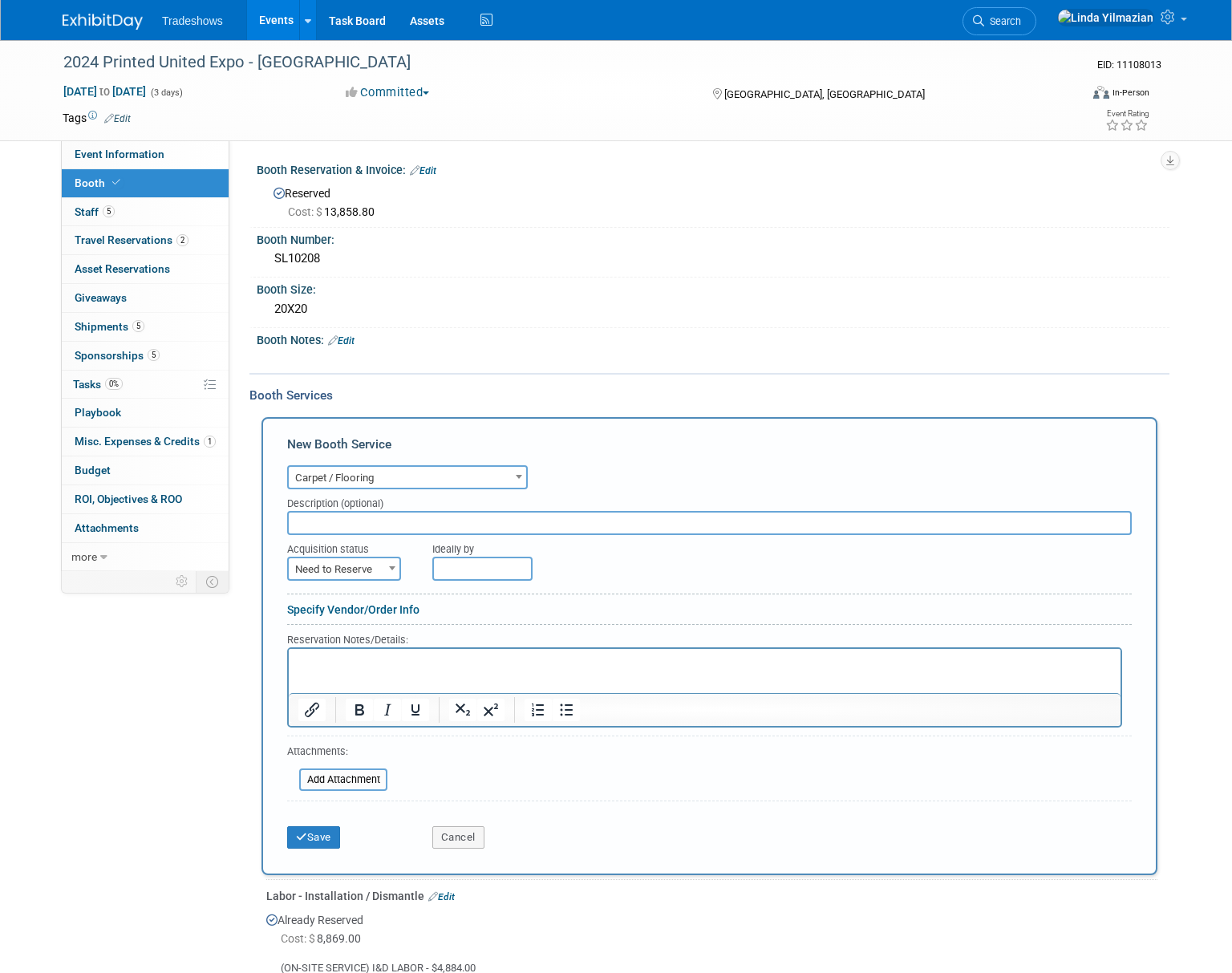
click at [360, 530] on input "text" at bounding box center [709, 523] width 844 height 24
click at [404, 521] on input "10x20 additional floorng" at bounding box center [709, 523] width 844 height 24
type input "10x20 additional flooring"
click at [388, 566] on span at bounding box center [392, 568] width 16 height 21
select select "2"
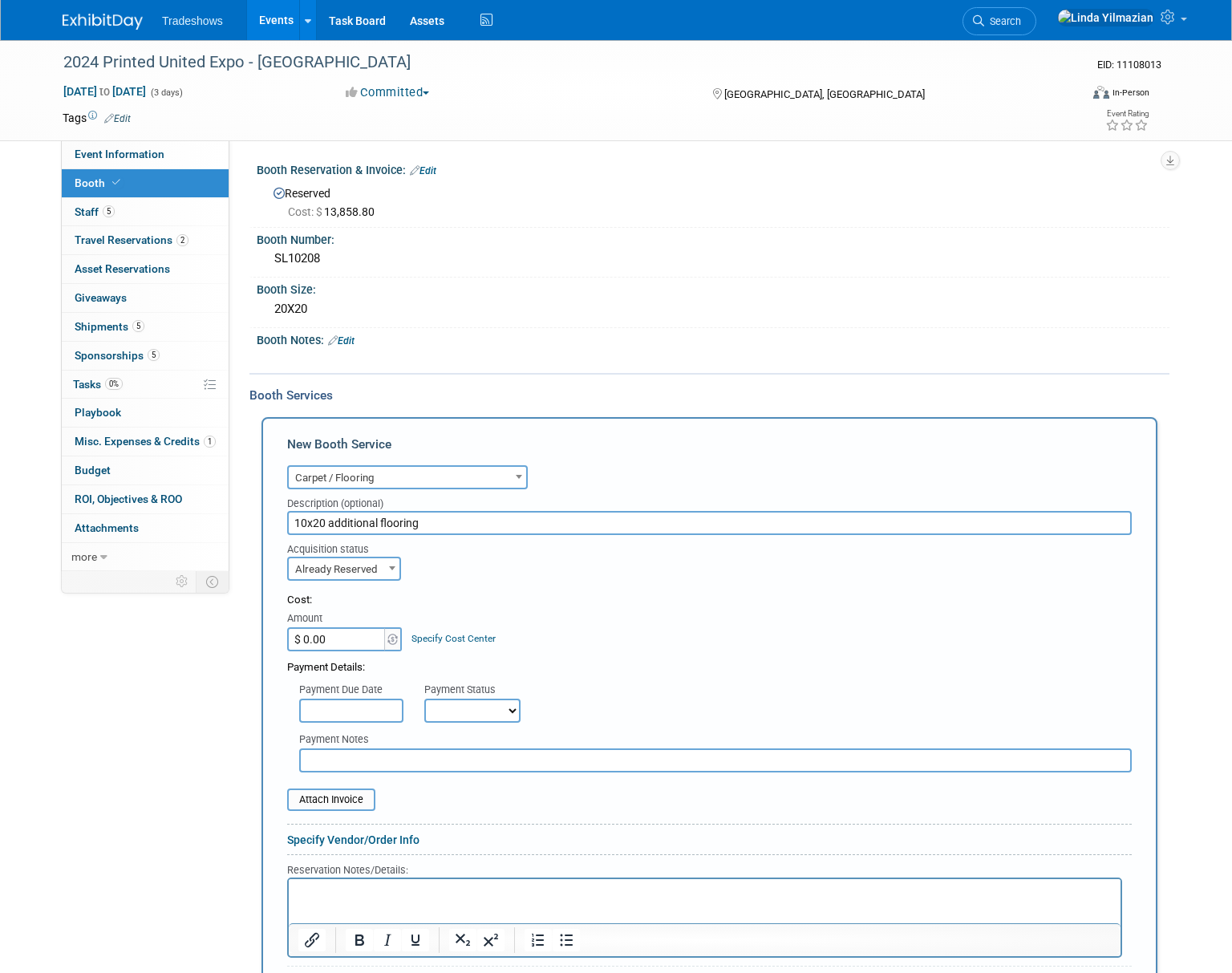
click at [356, 642] on input "$ 0.00" at bounding box center [337, 639] width 101 height 24
type input "$ 1,855.77"
click at [466, 799] on table "Attach Invoice" at bounding box center [709, 799] width 844 height 23
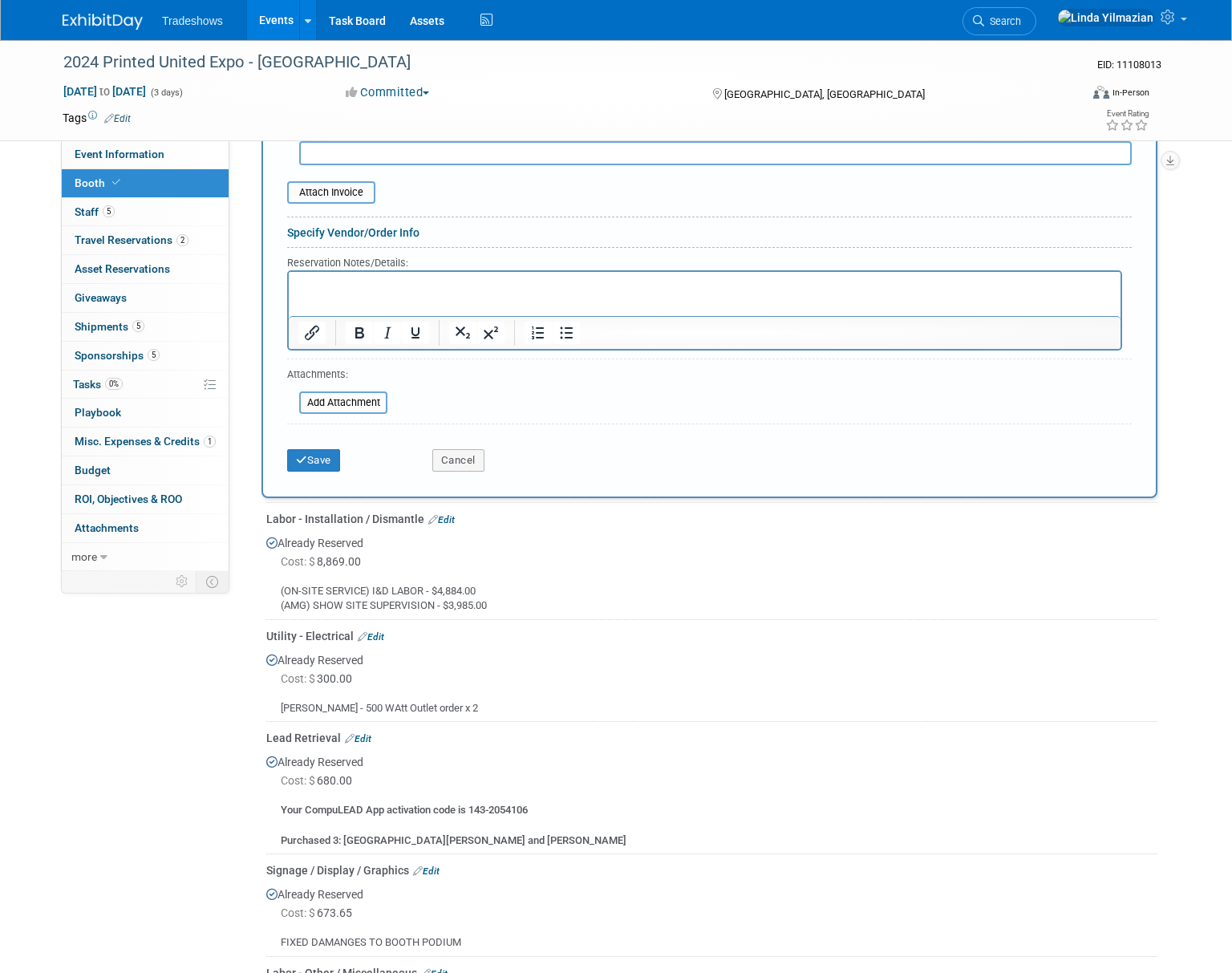
scroll to position [608, 0]
click at [372, 291] on p "Rich Text Area. Press ALT-0 for help." at bounding box center [704, 284] width 813 height 15
click at [325, 465] on button "Save" at bounding box center [314, 459] width 53 height 23
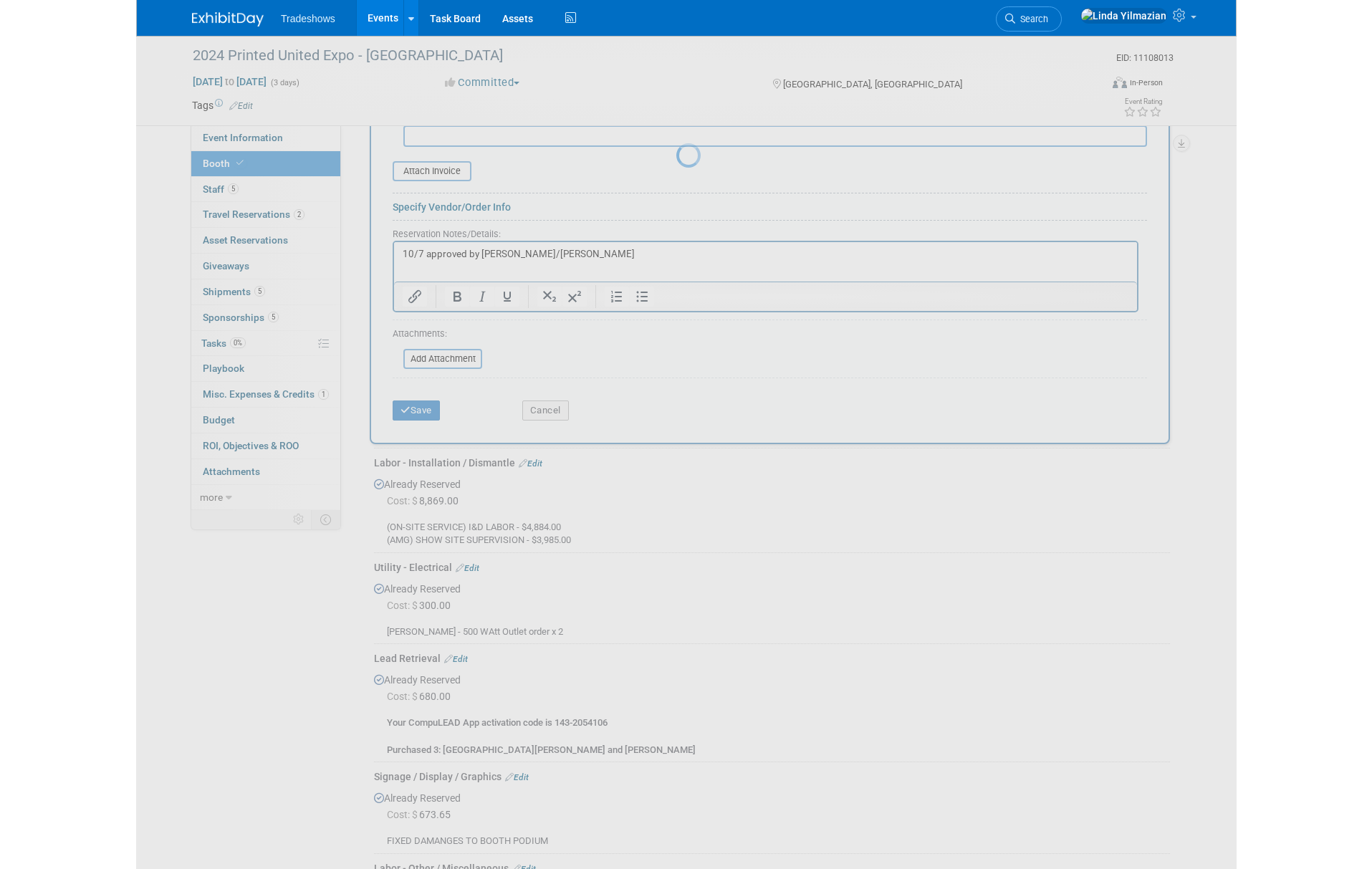
scroll to position [581, 0]
